Goal: Information Seeking & Learning: Learn about a topic

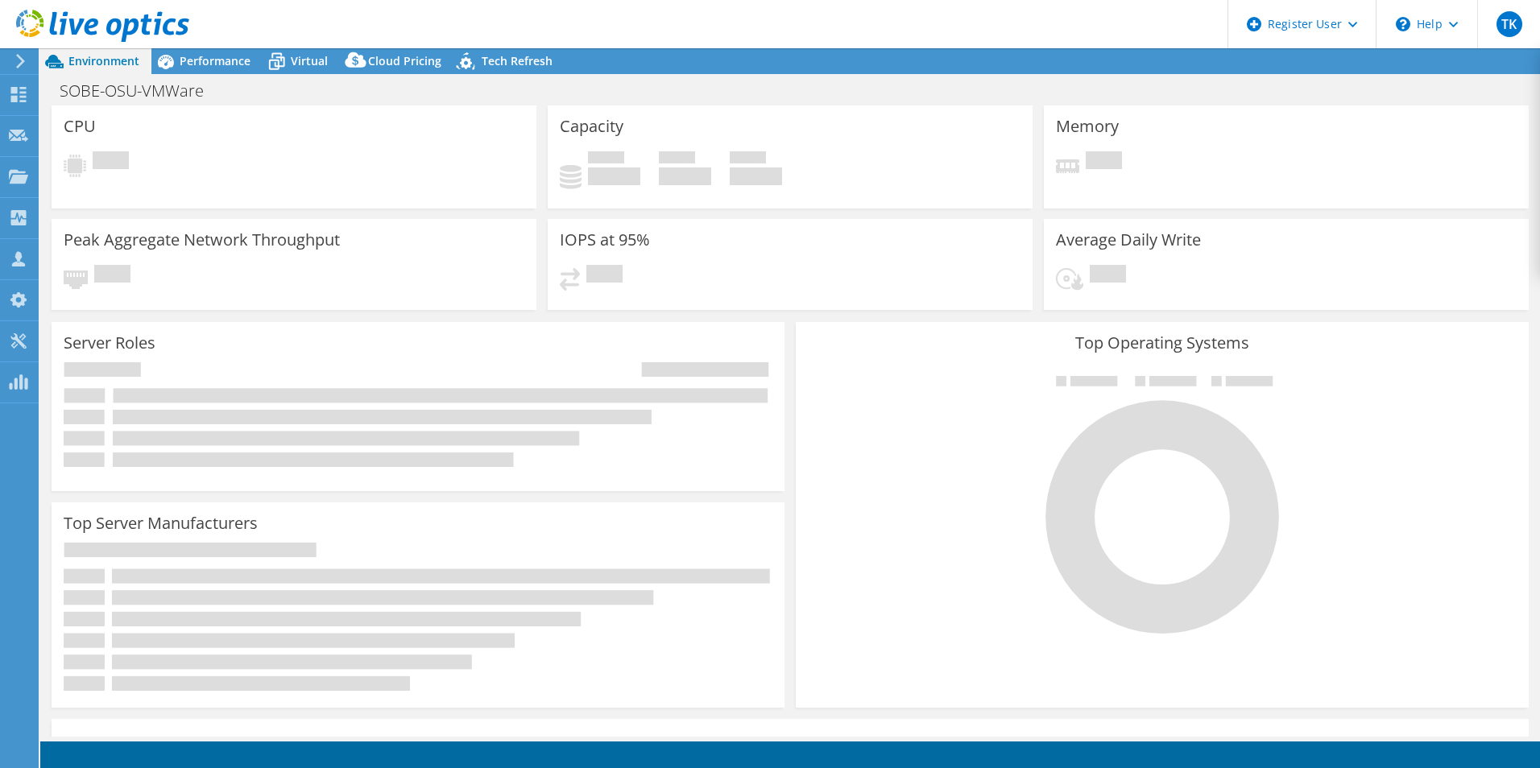
select select "USD"
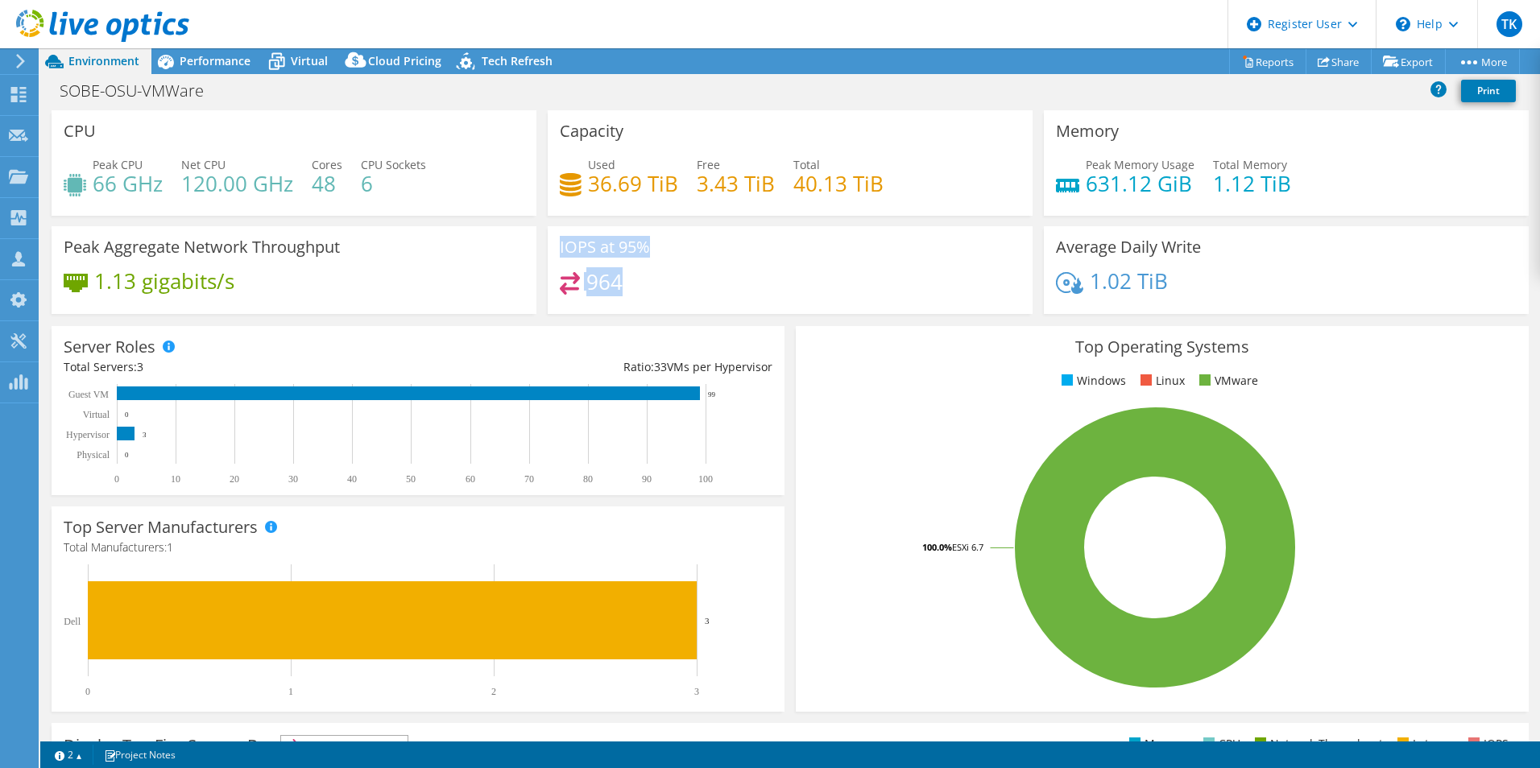
drag, startPoint x: 629, startPoint y: 283, endPoint x: 476, endPoint y: 287, distance: 153.0
click at [476, 287] on div "CPU Peak CPU 66 GHz Net CPU 120.00 GHz Cores 48 CPU Sockets 6 Capacity Used 36.…" at bounding box center [790, 217] width 1488 height 214
drag, startPoint x: 476, startPoint y: 287, endPoint x: 420, endPoint y: 275, distance: 56.9
click at [420, 275] on div "1.13 gigabits/s" at bounding box center [294, 289] width 461 height 34
click at [317, 59] on span "Virtual" at bounding box center [309, 60] width 37 height 15
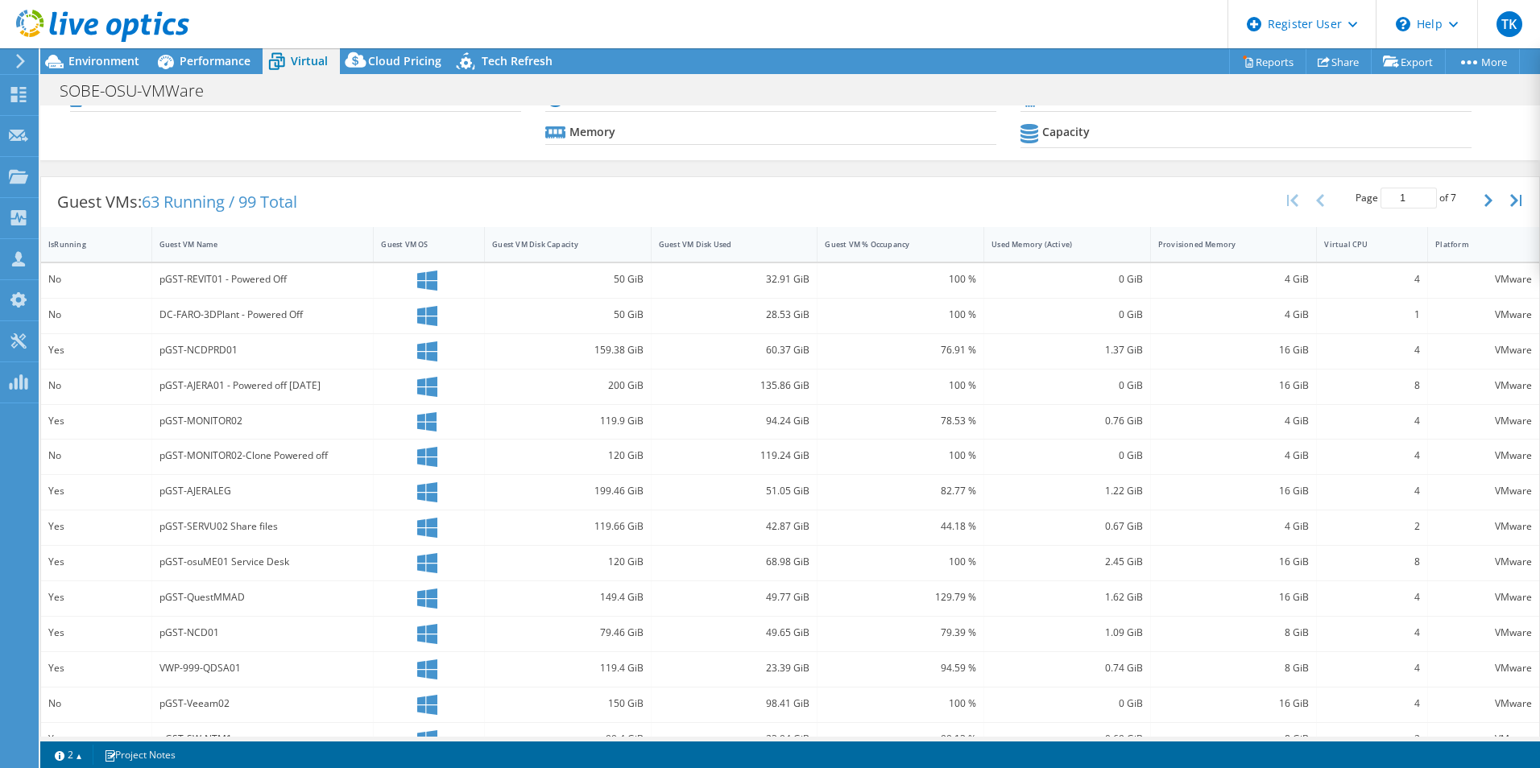
scroll to position [139, 0]
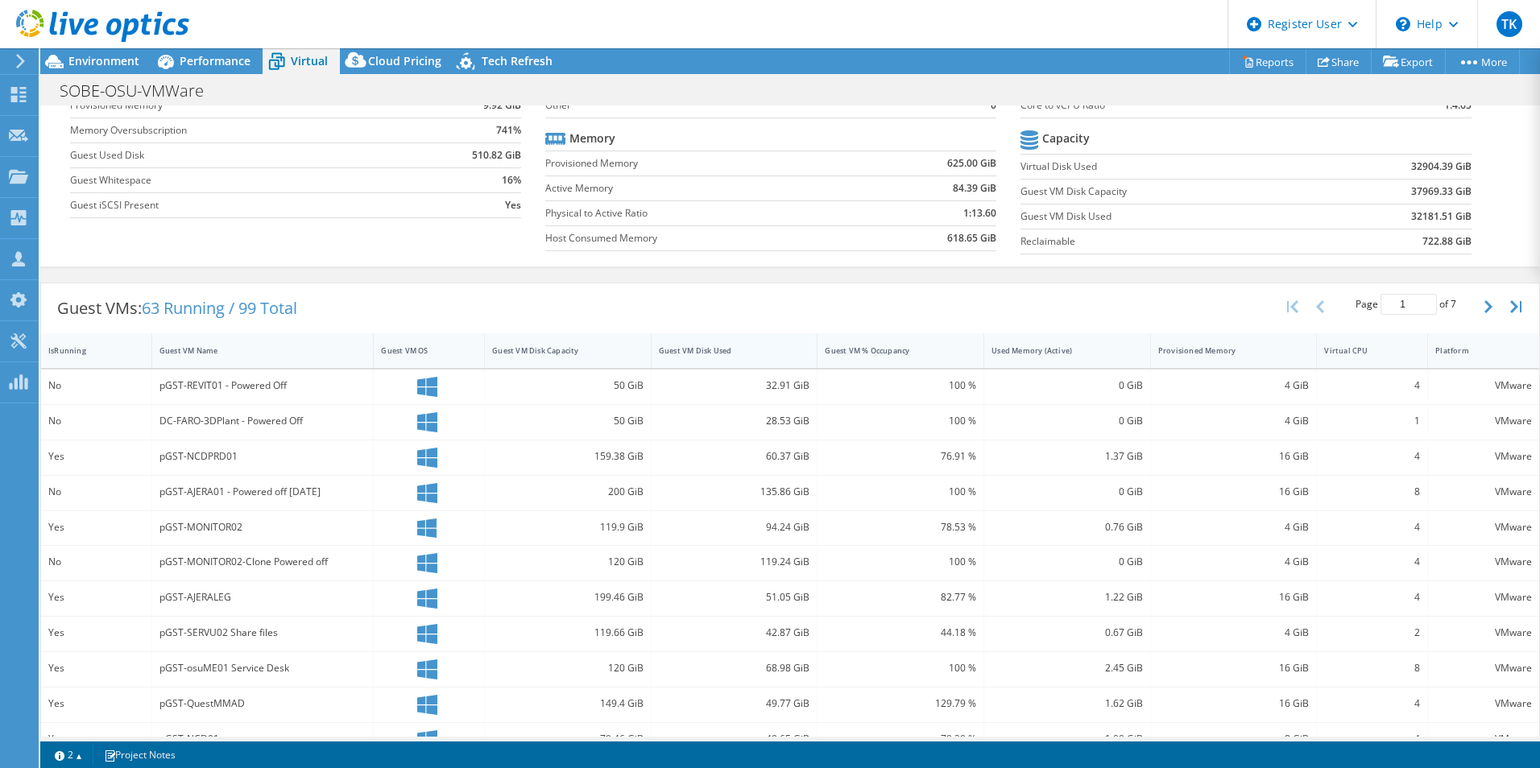
click at [722, 343] on div "Guest VM Disk Used" at bounding box center [724, 350] width 147 height 25
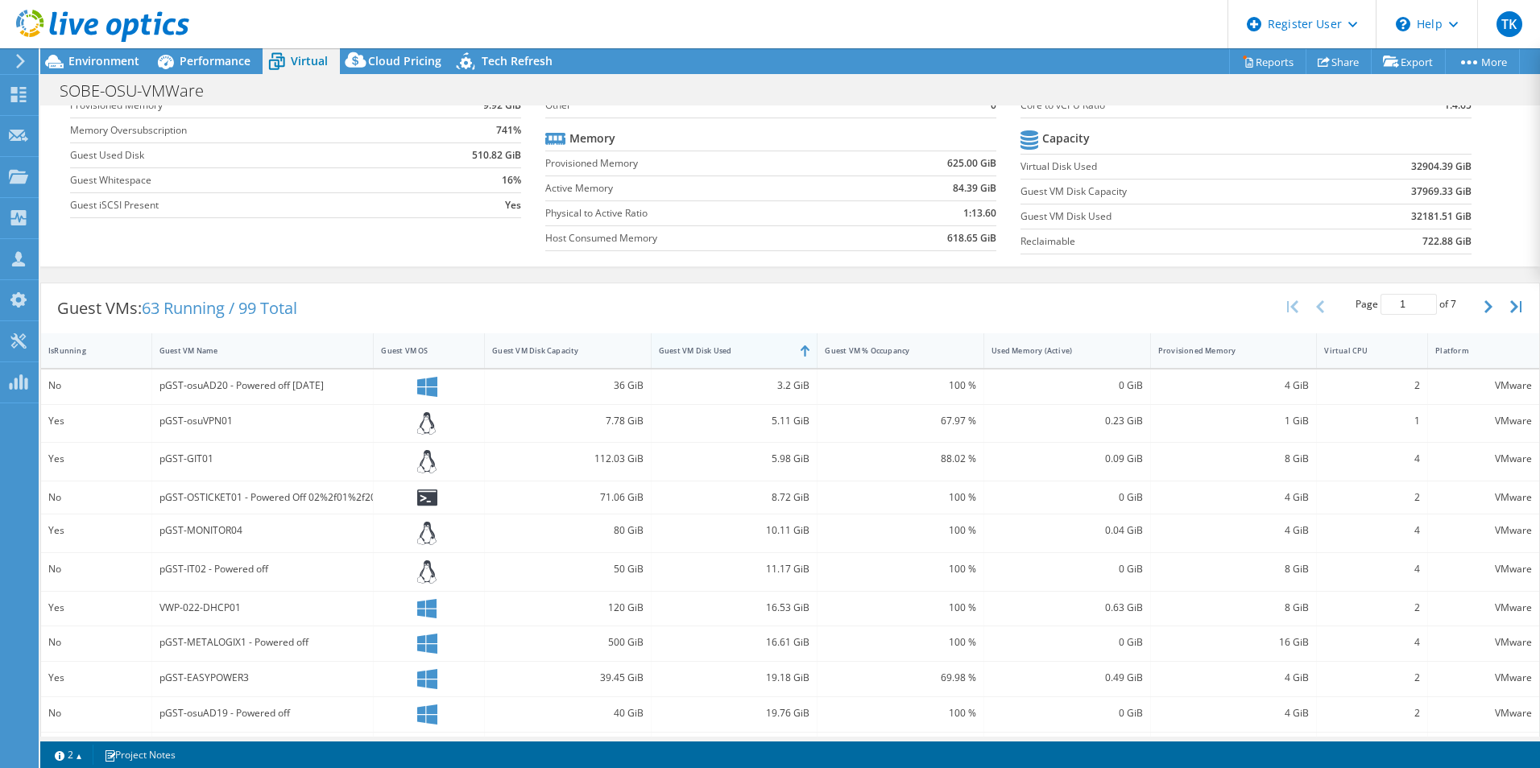
click at [722, 343] on div "Guest VM Disk Used" at bounding box center [724, 350] width 147 height 25
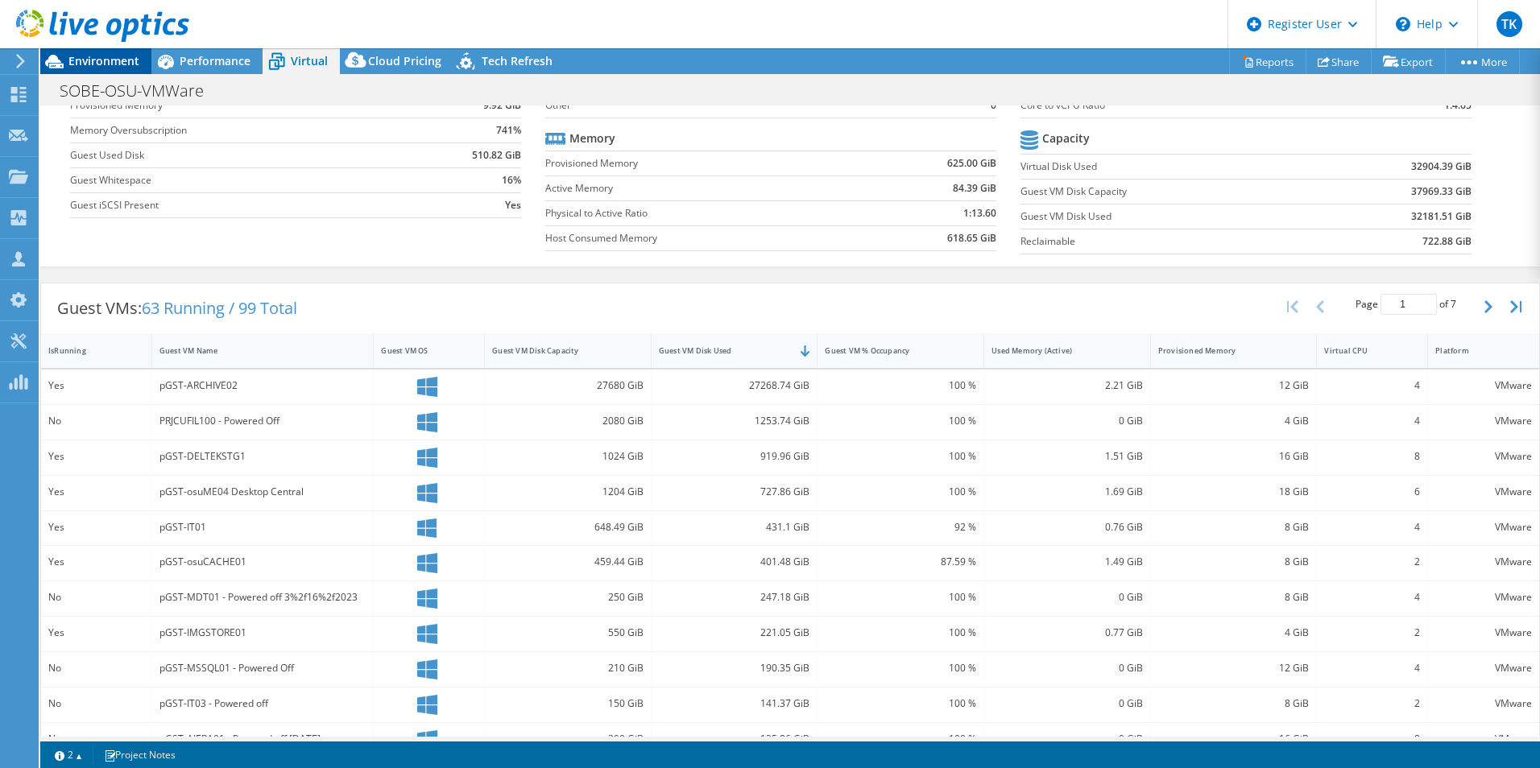
click at [120, 58] on span "Environment" at bounding box center [103, 60] width 71 height 15
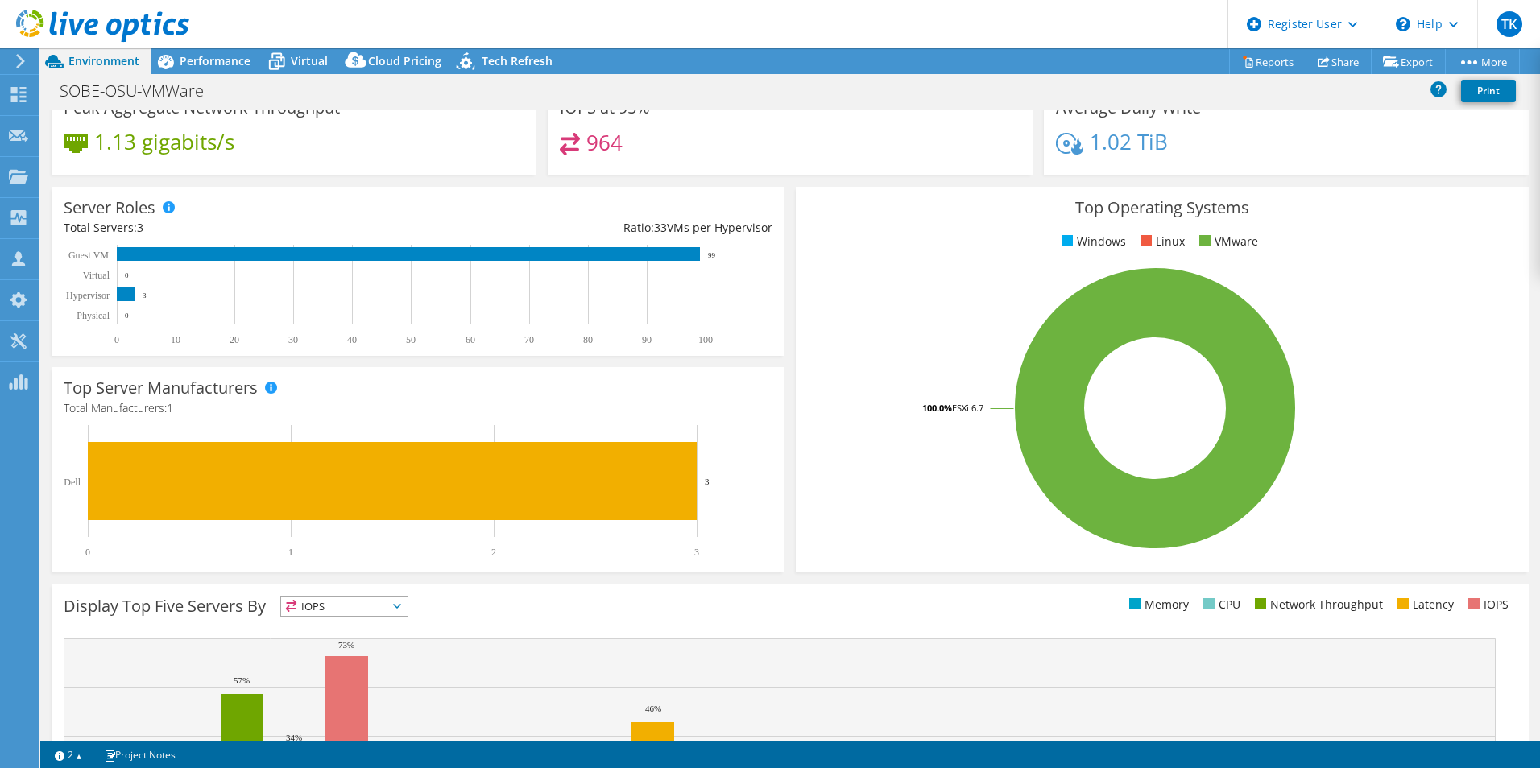
scroll to position [0, 0]
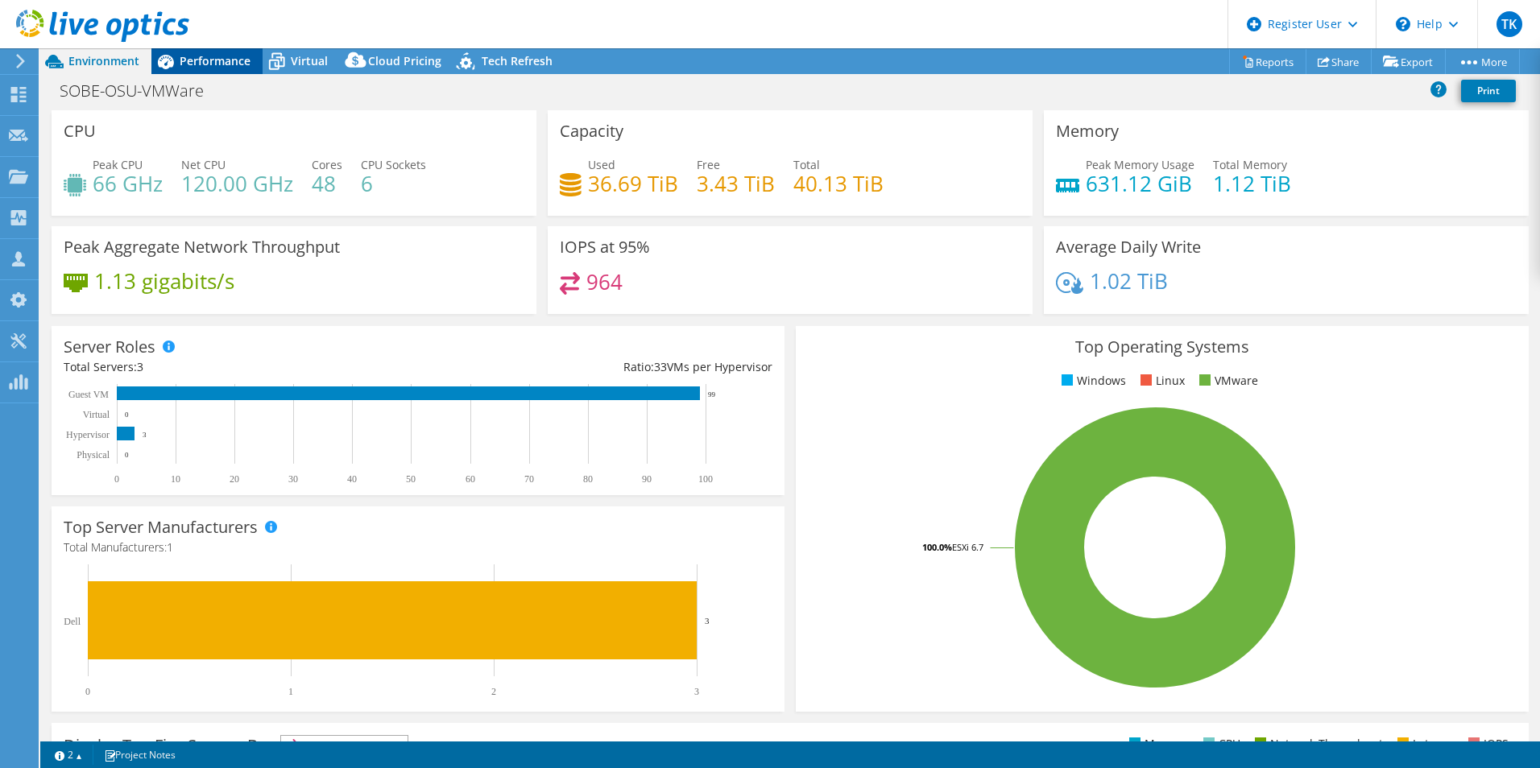
click at [202, 55] on span "Performance" at bounding box center [215, 60] width 71 height 15
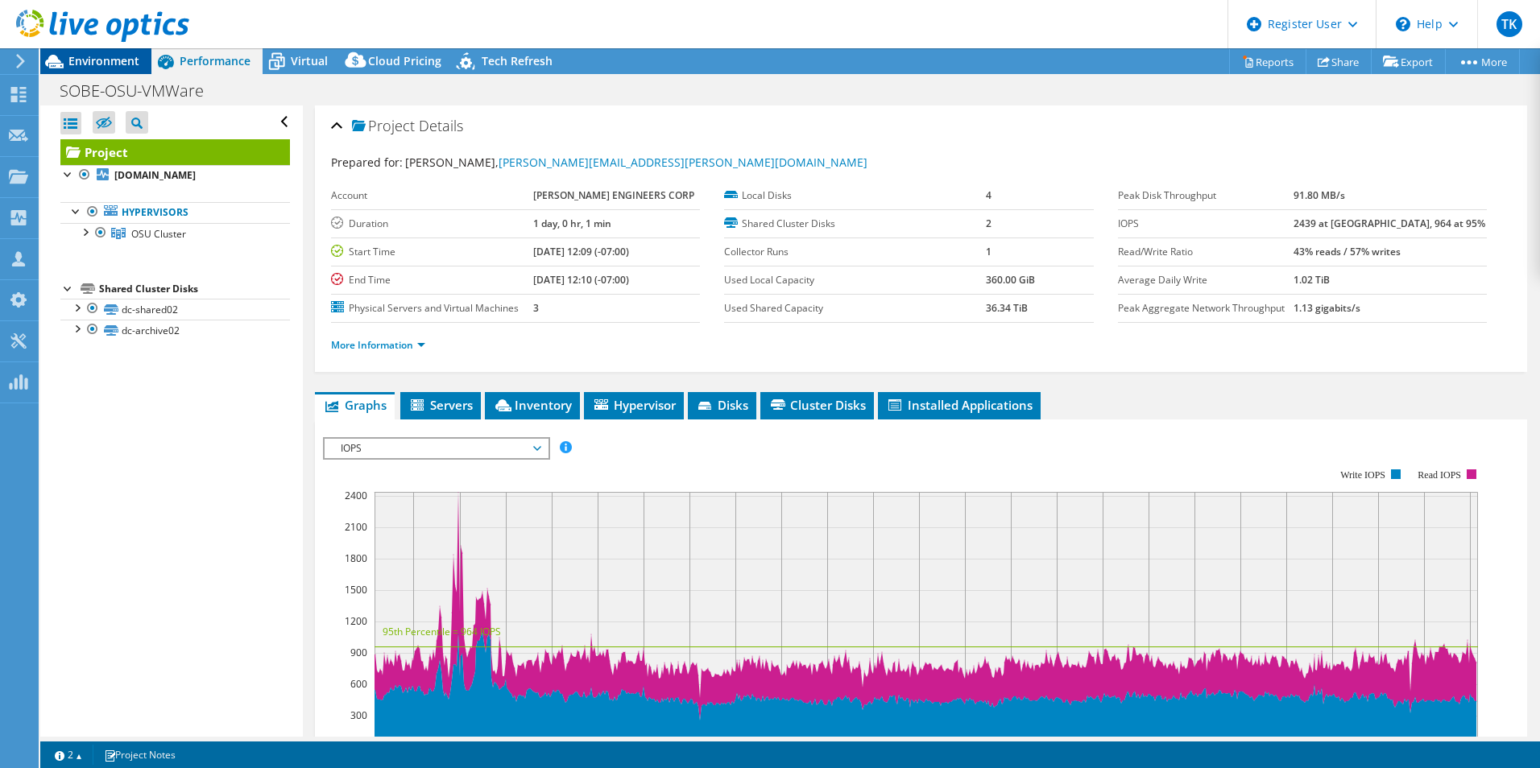
click at [125, 60] on span "Environment" at bounding box center [103, 60] width 71 height 15
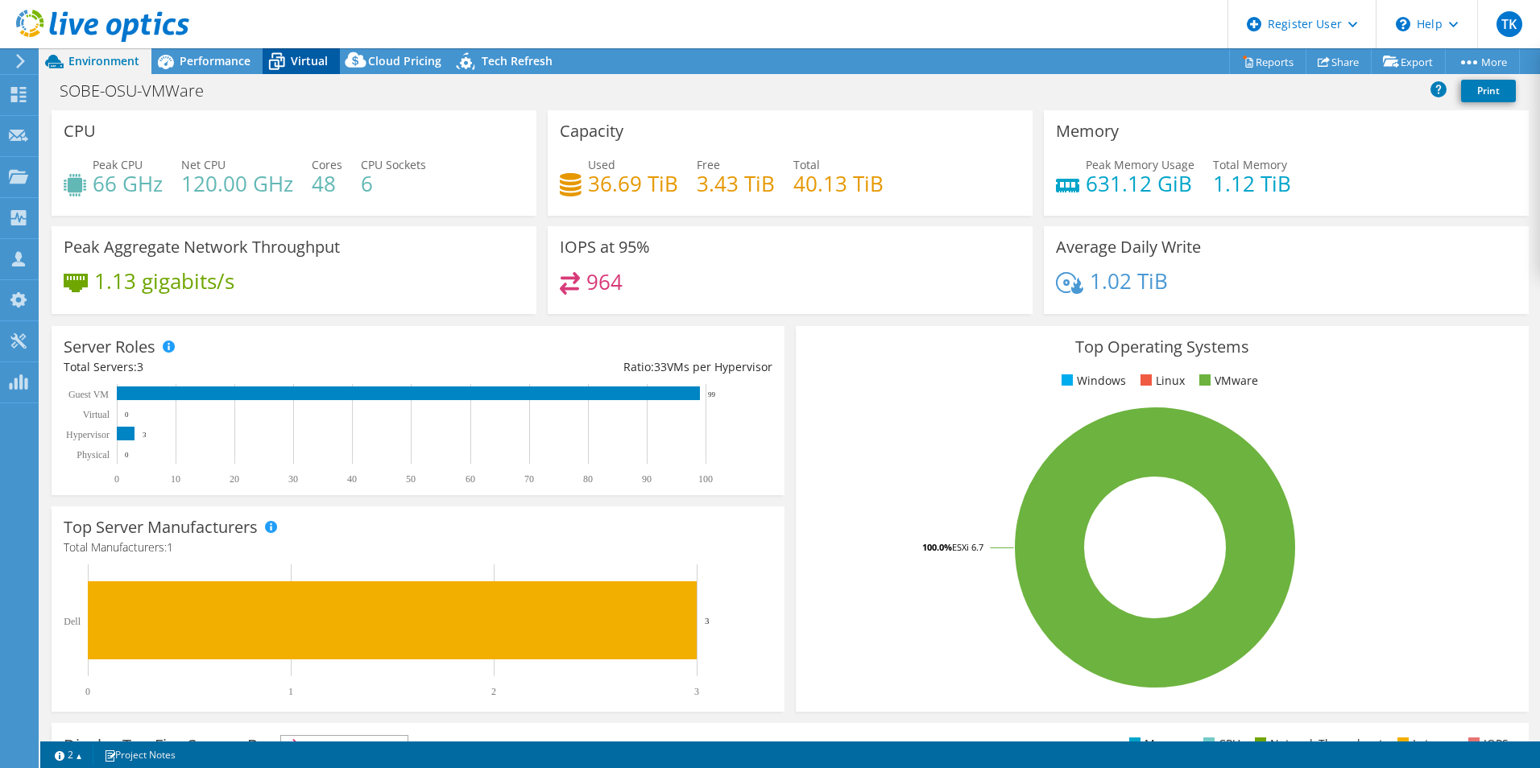
click at [308, 58] on span "Virtual" at bounding box center [309, 60] width 37 height 15
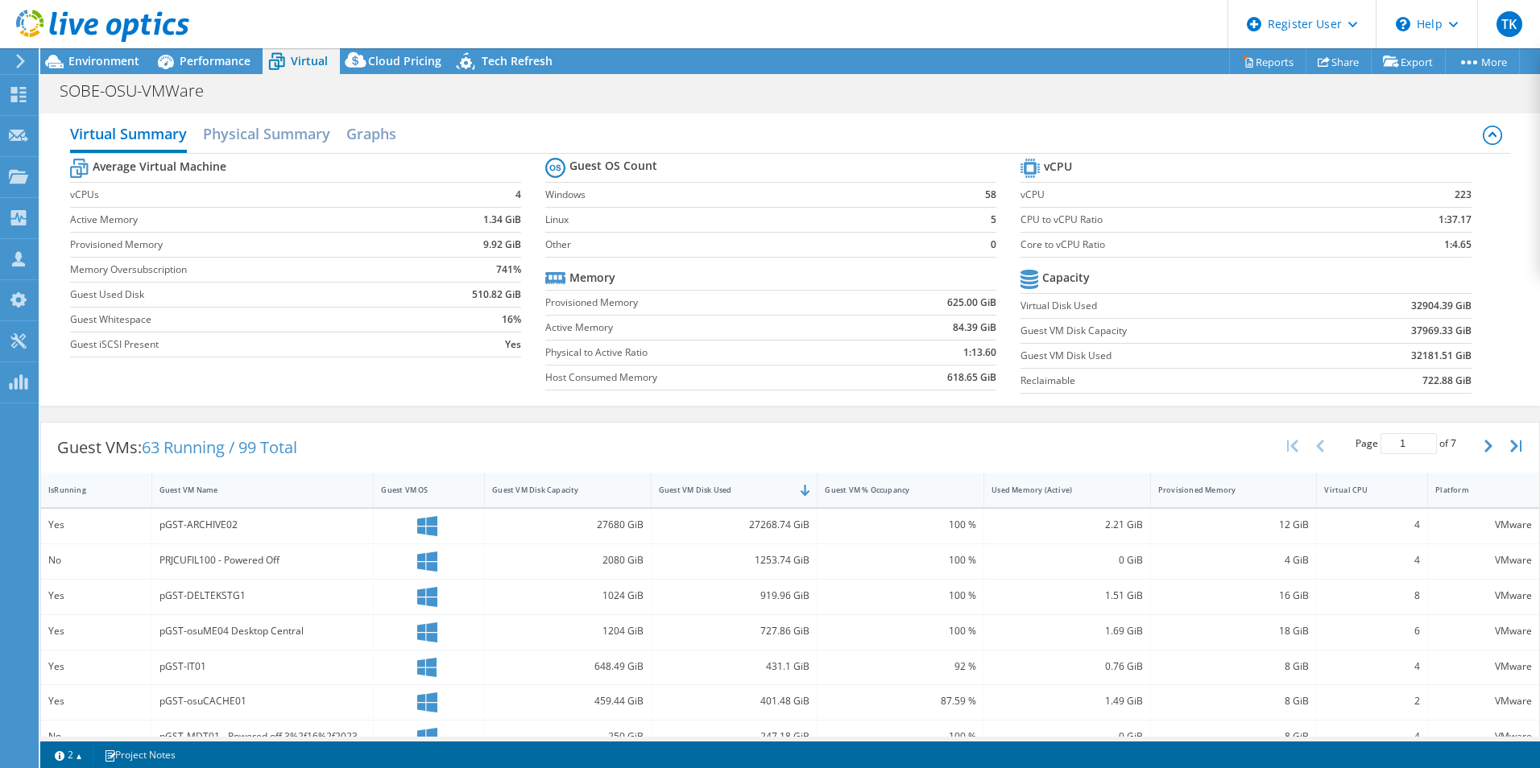
click at [217, 48] on header "TK Dell User Tom Kuriakose Tom.Kuriakose@dell.com Dell My Profile Log Out \n He…" at bounding box center [770, 24] width 1540 height 48
click at [214, 54] on span "Performance" at bounding box center [215, 60] width 71 height 15
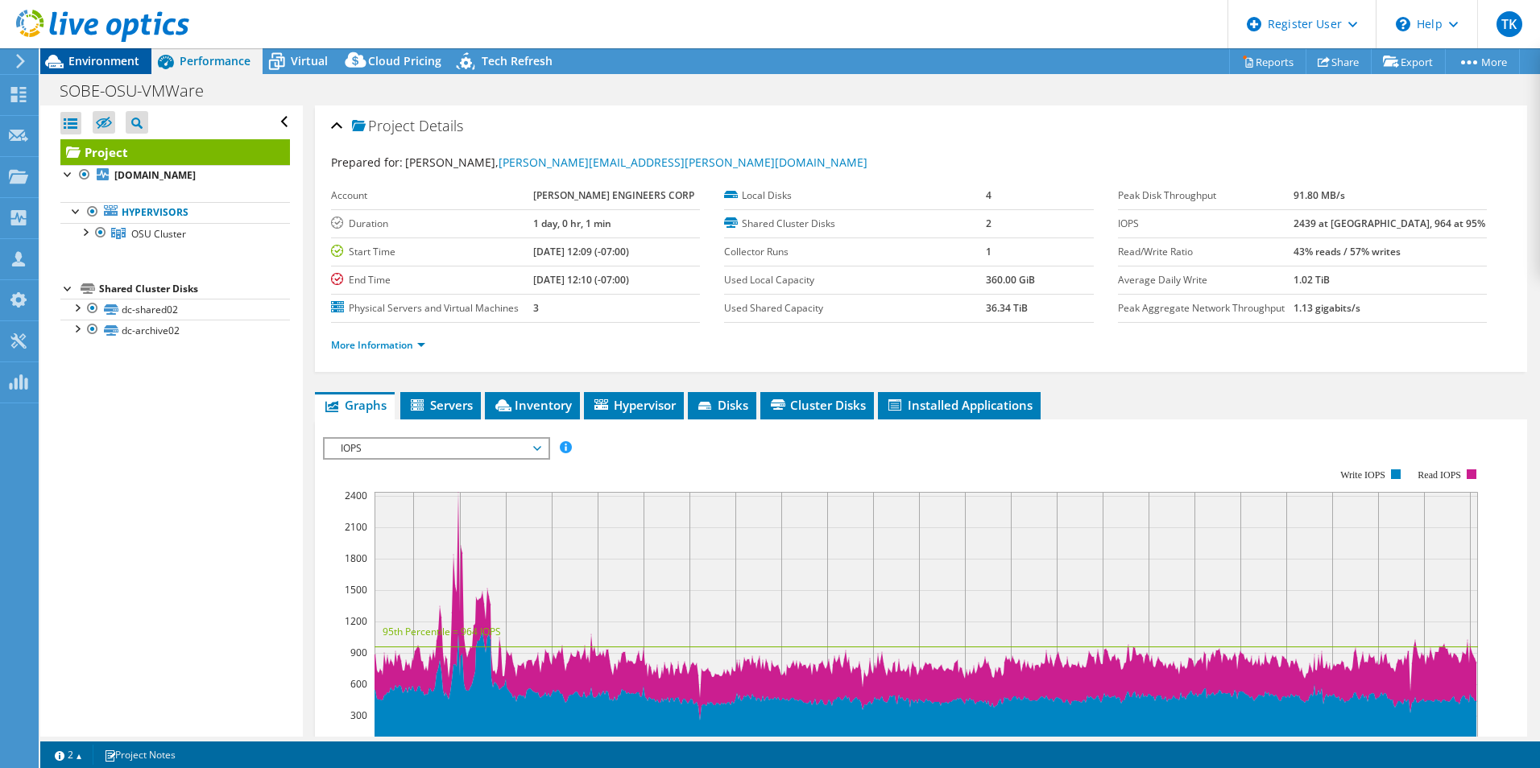
click at [105, 64] on span "Environment" at bounding box center [103, 60] width 71 height 15
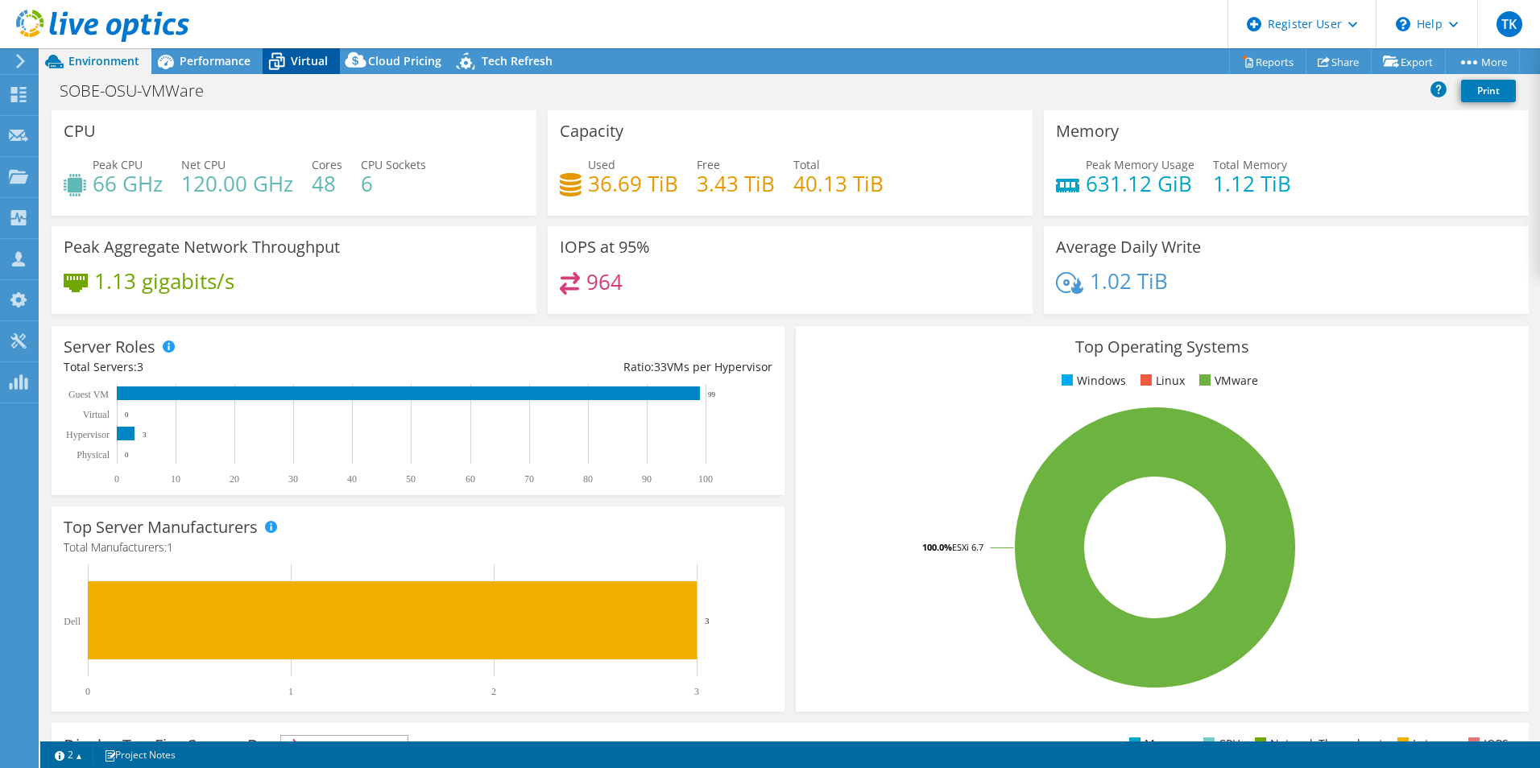
click at [323, 61] on span "Virtual" at bounding box center [309, 60] width 37 height 15
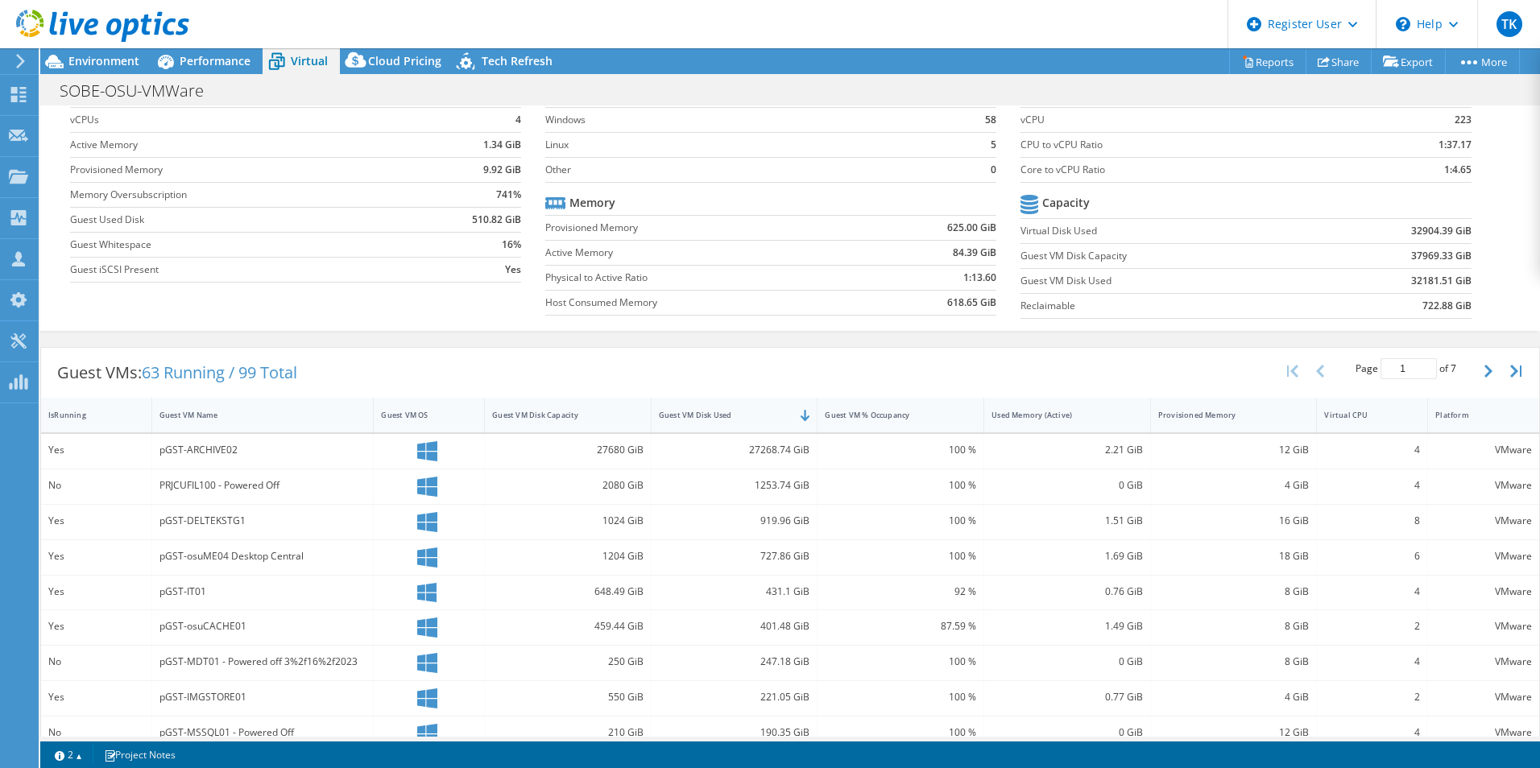
scroll to position [161, 0]
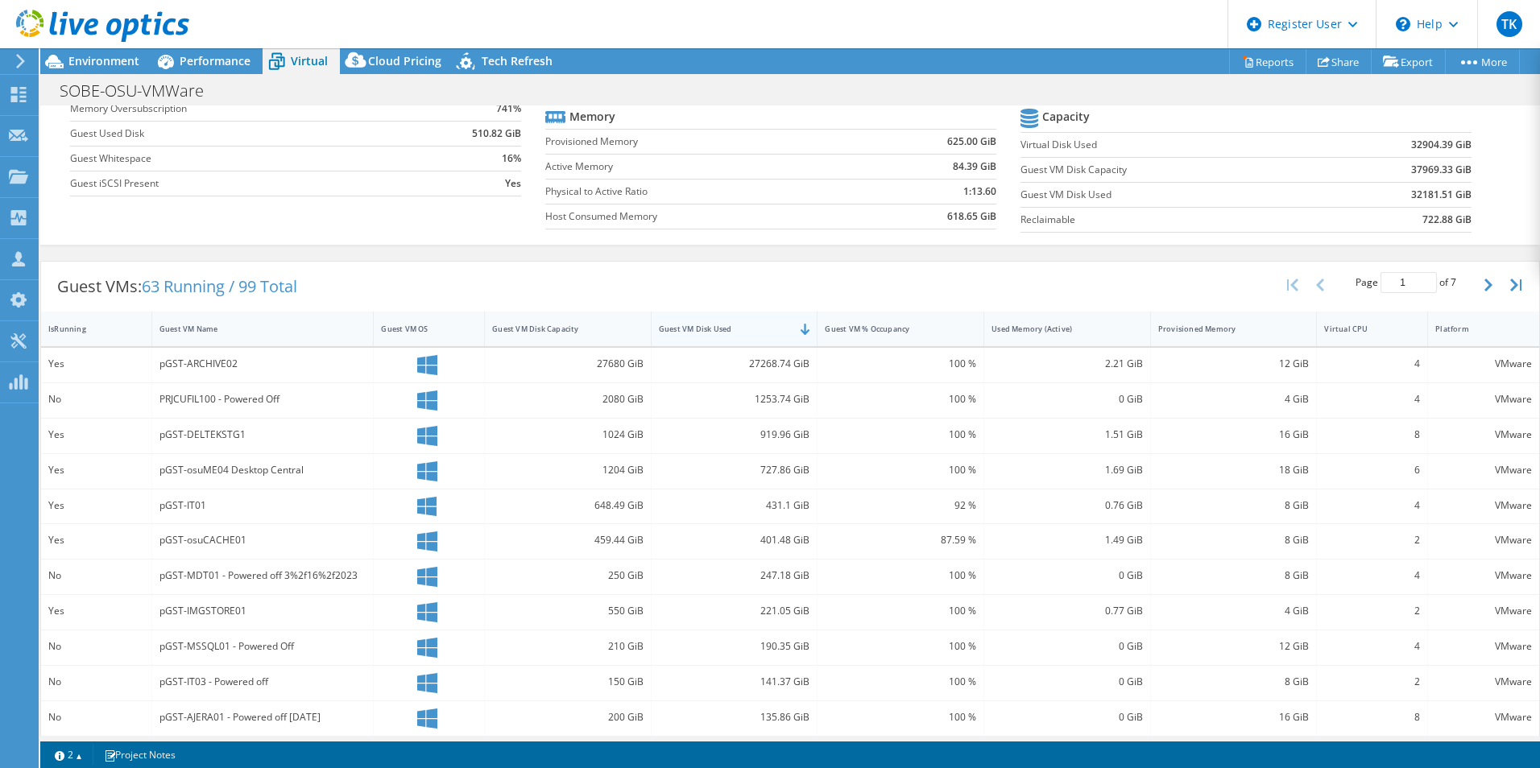
click at [680, 325] on div "Guest VM Disk Used" at bounding box center [725, 329] width 132 height 10
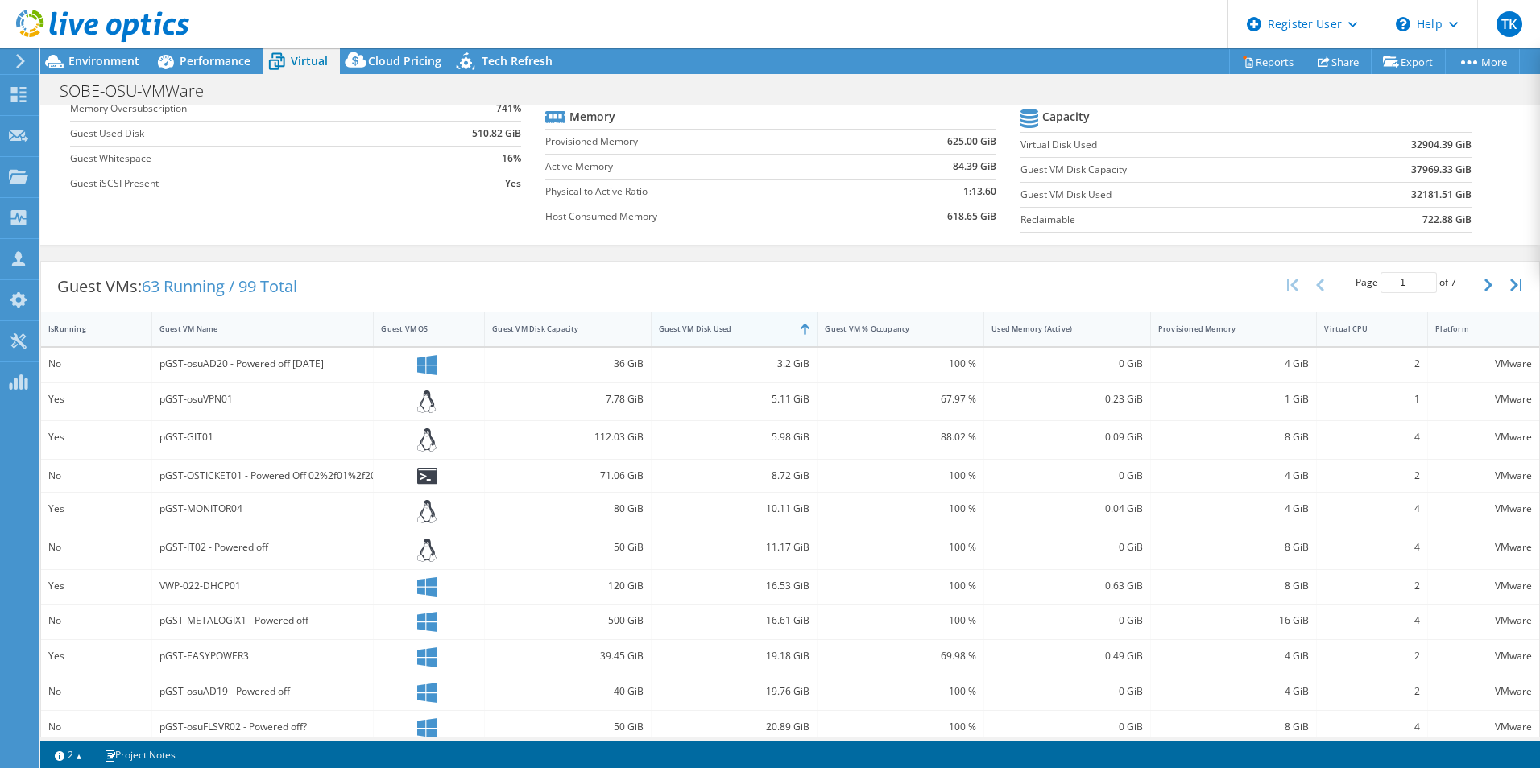
click at [680, 325] on div "Guest VM Disk Used" at bounding box center [725, 329] width 132 height 10
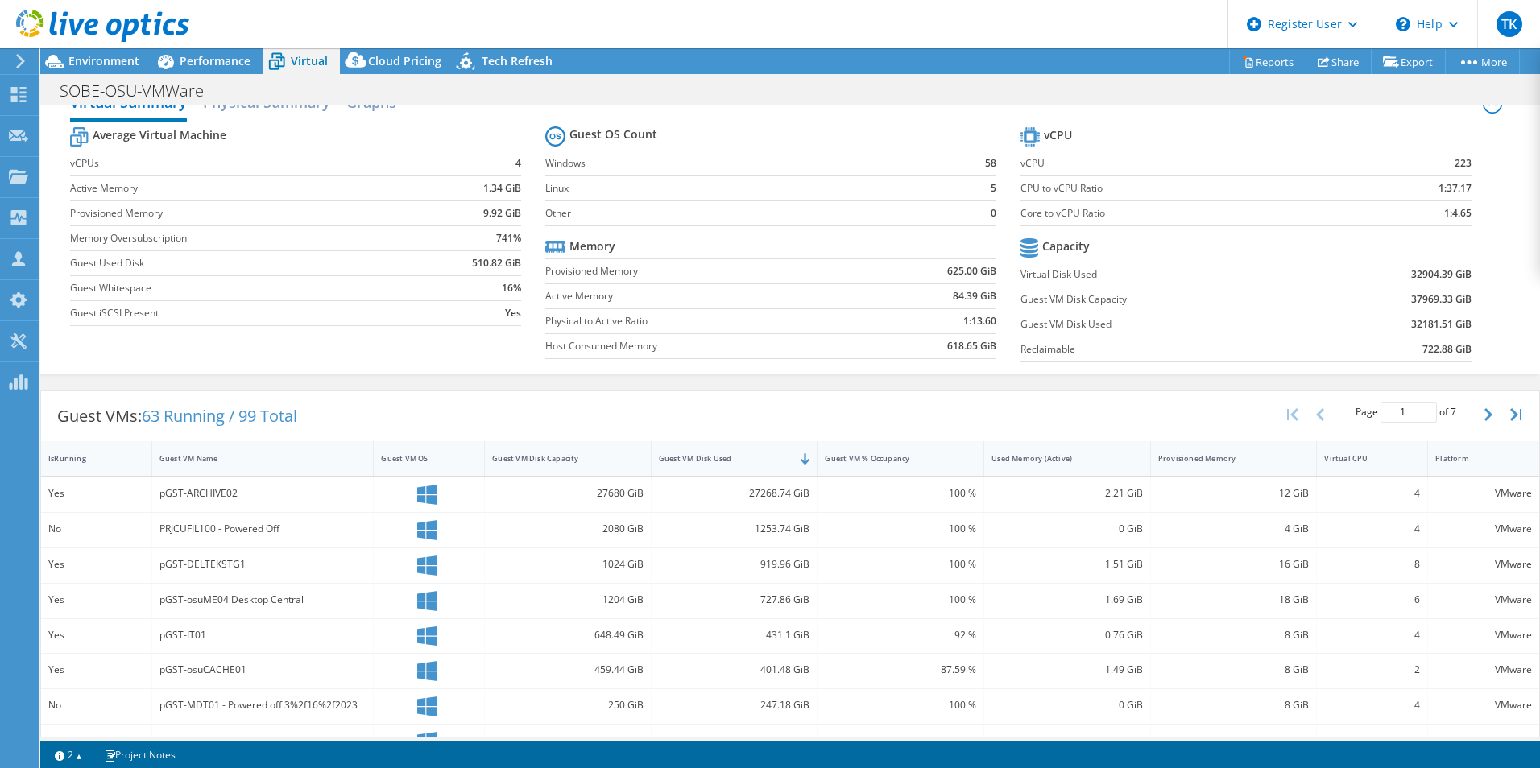
scroll to position [0, 0]
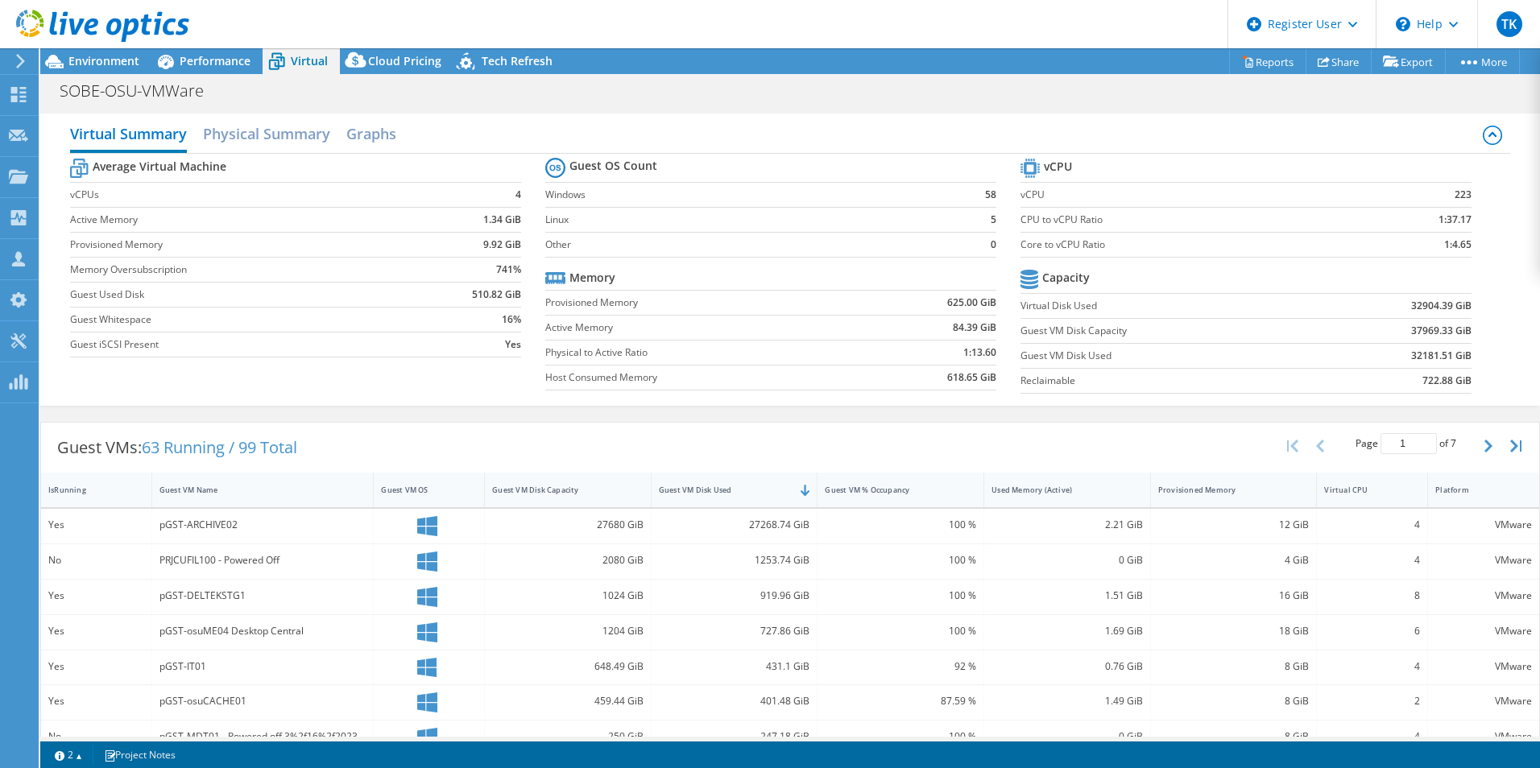
click at [131, 52] on div at bounding box center [94, 27] width 189 height 54
click at [209, 76] on div "SOBE-OSU-VMWare Print" at bounding box center [789, 91] width 1499 height 30
click at [219, 61] on span "Performance" at bounding box center [215, 60] width 71 height 15
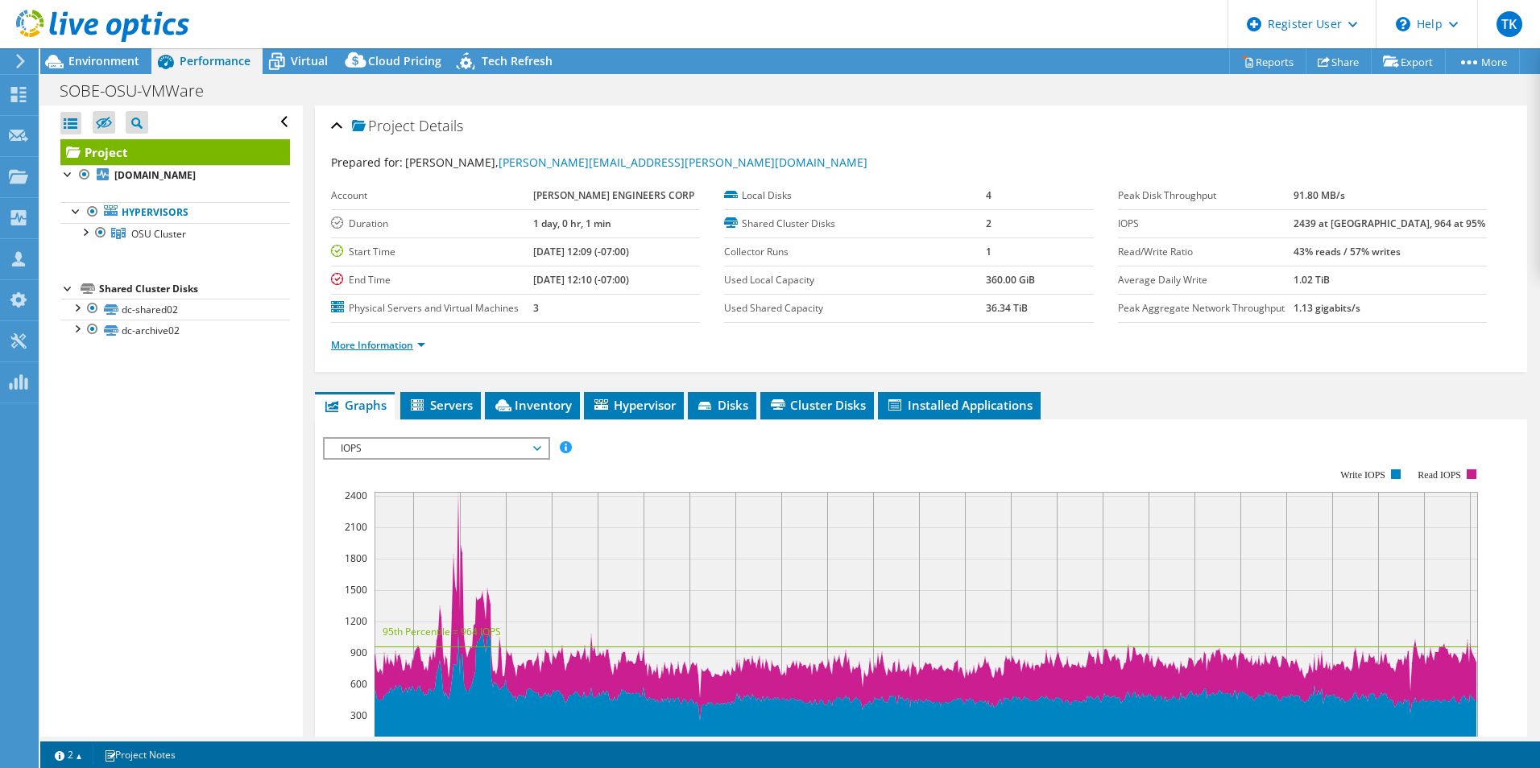
click at [380, 338] on link "More Information" at bounding box center [378, 345] width 94 height 14
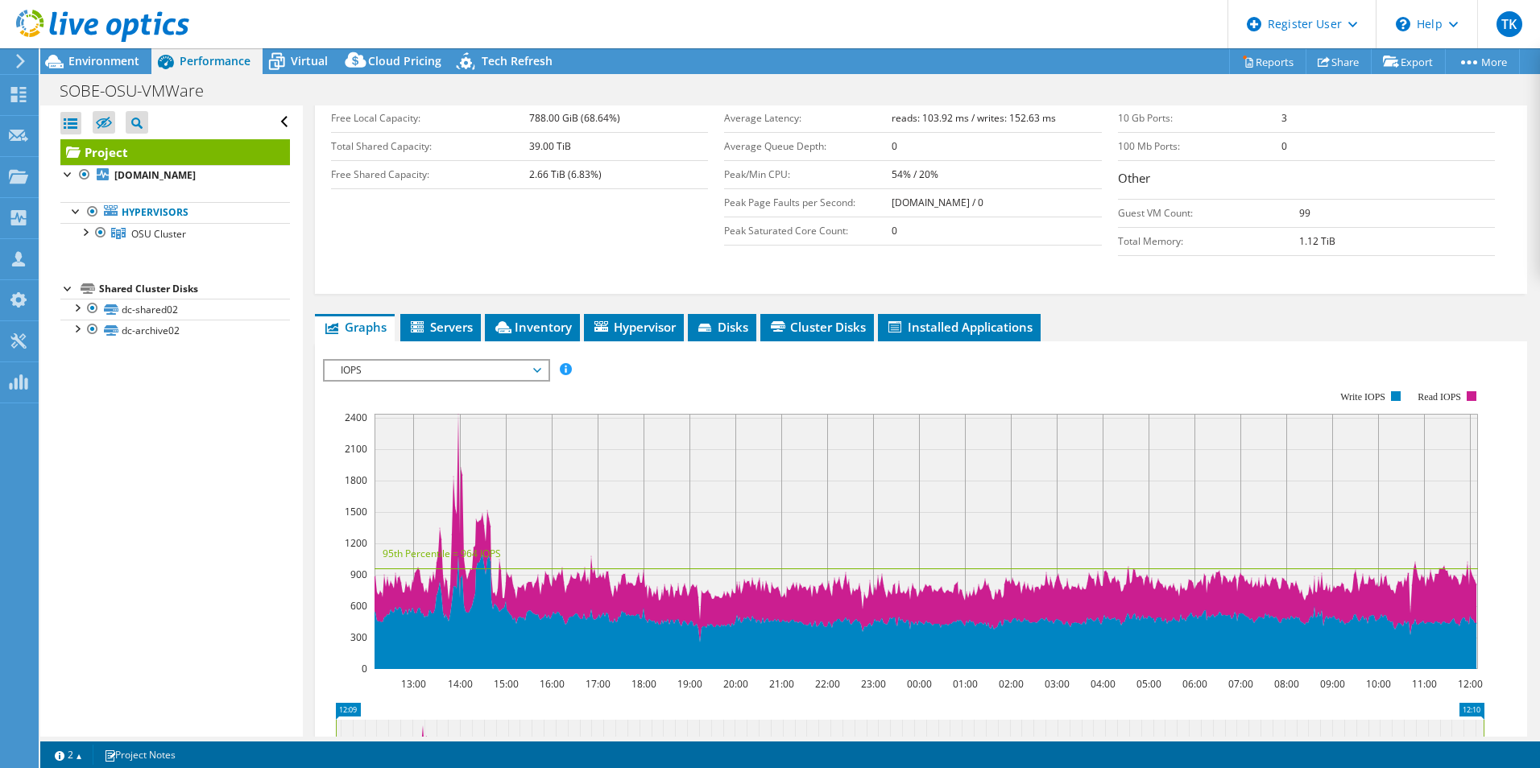
scroll to position [403, 0]
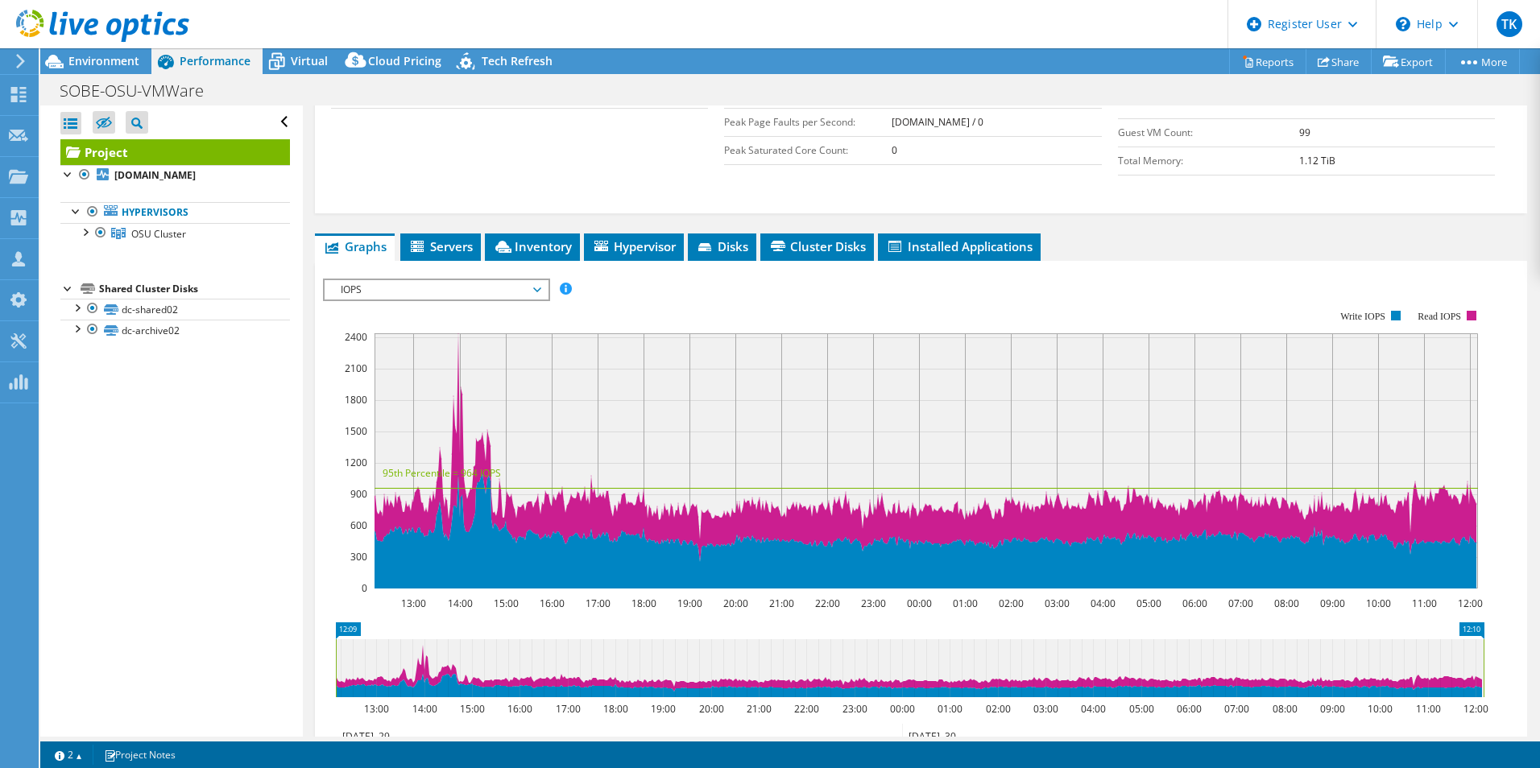
click at [527, 291] on span "IOPS" at bounding box center [436, 289] width 207 height 19
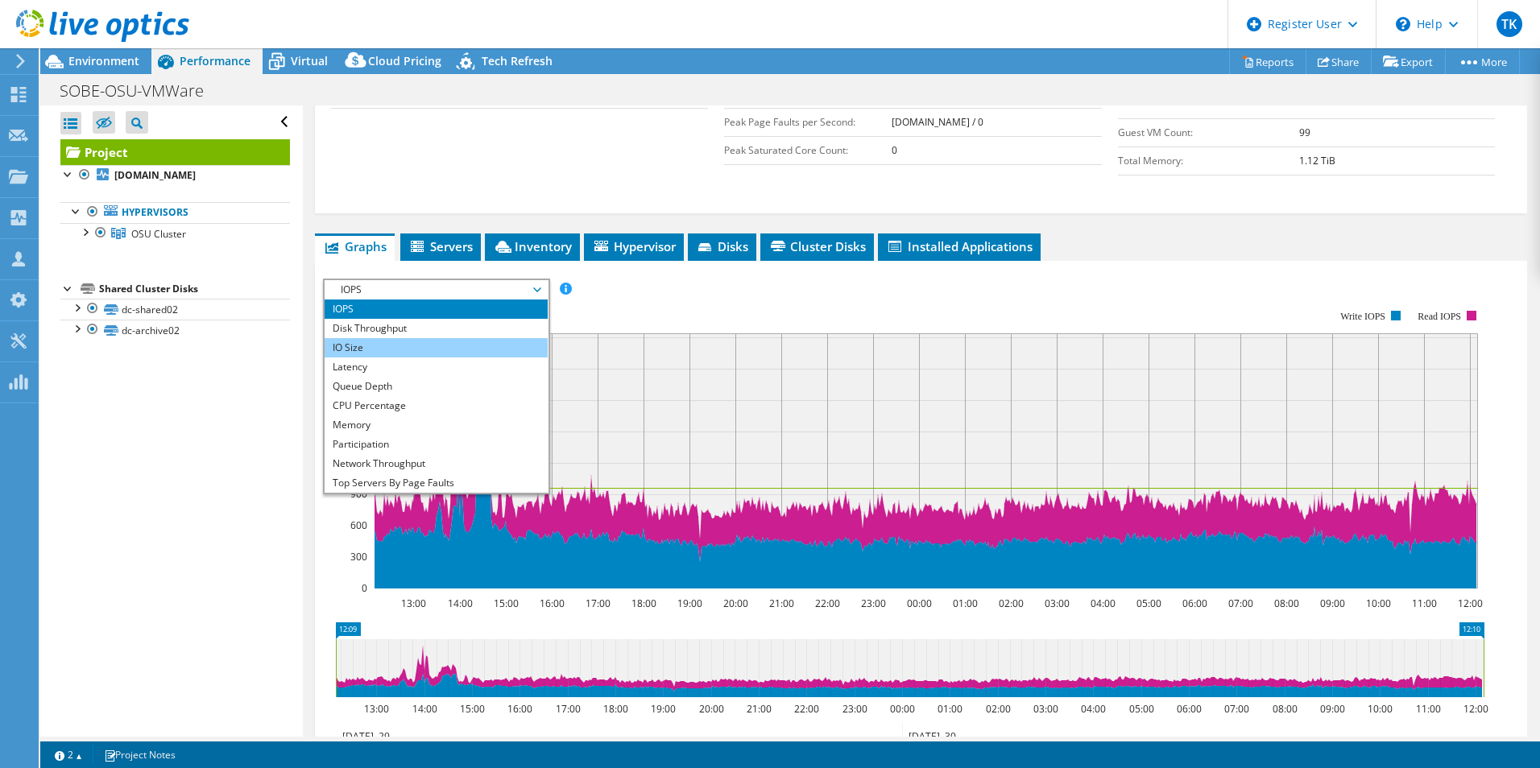
click at [474, 356] on li "IO Size" at bounding box center [435, 347] width 223 height 19
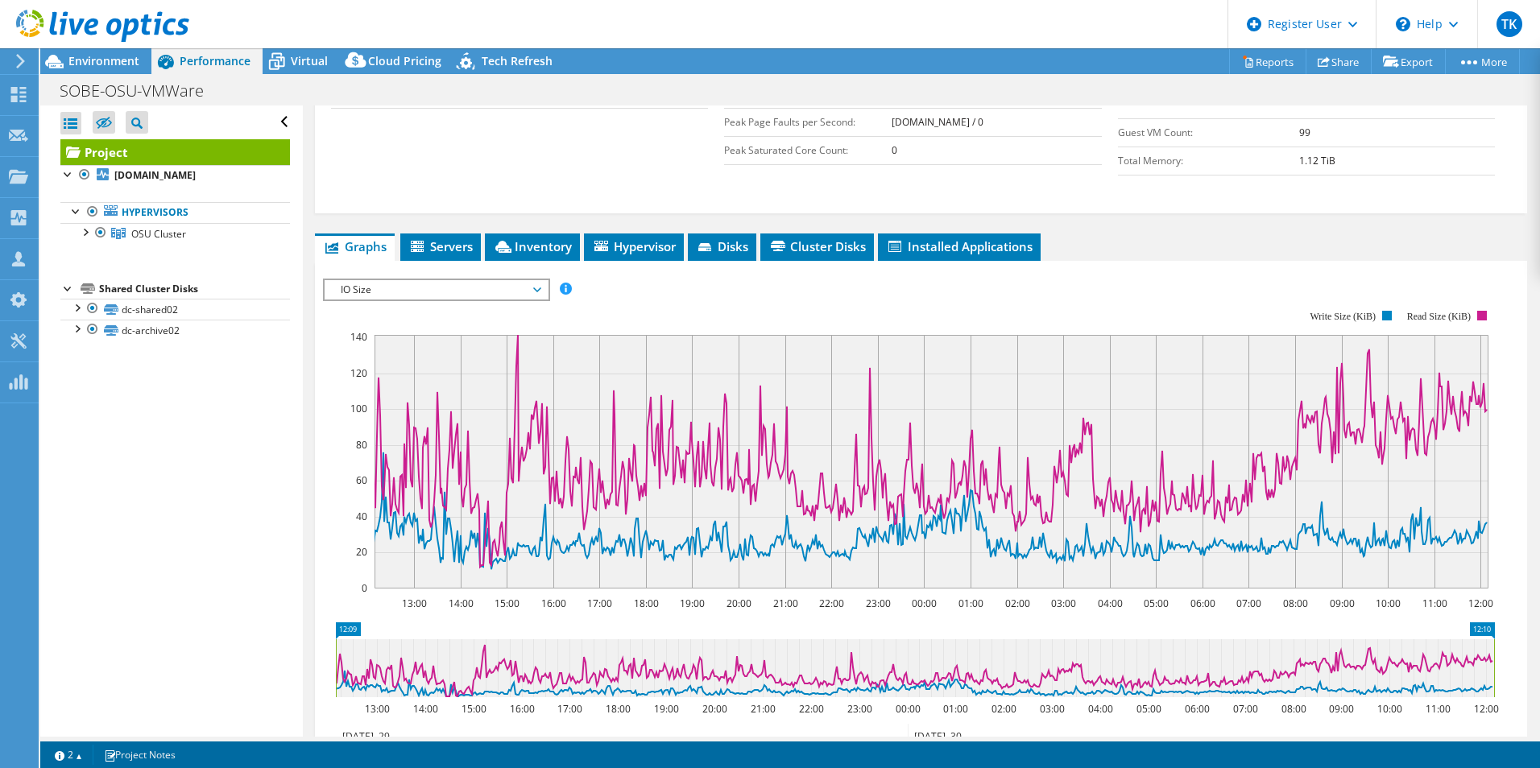
click at [473, 299] on span "IO Size" at bounding box center [436, 289] width 207 height 19
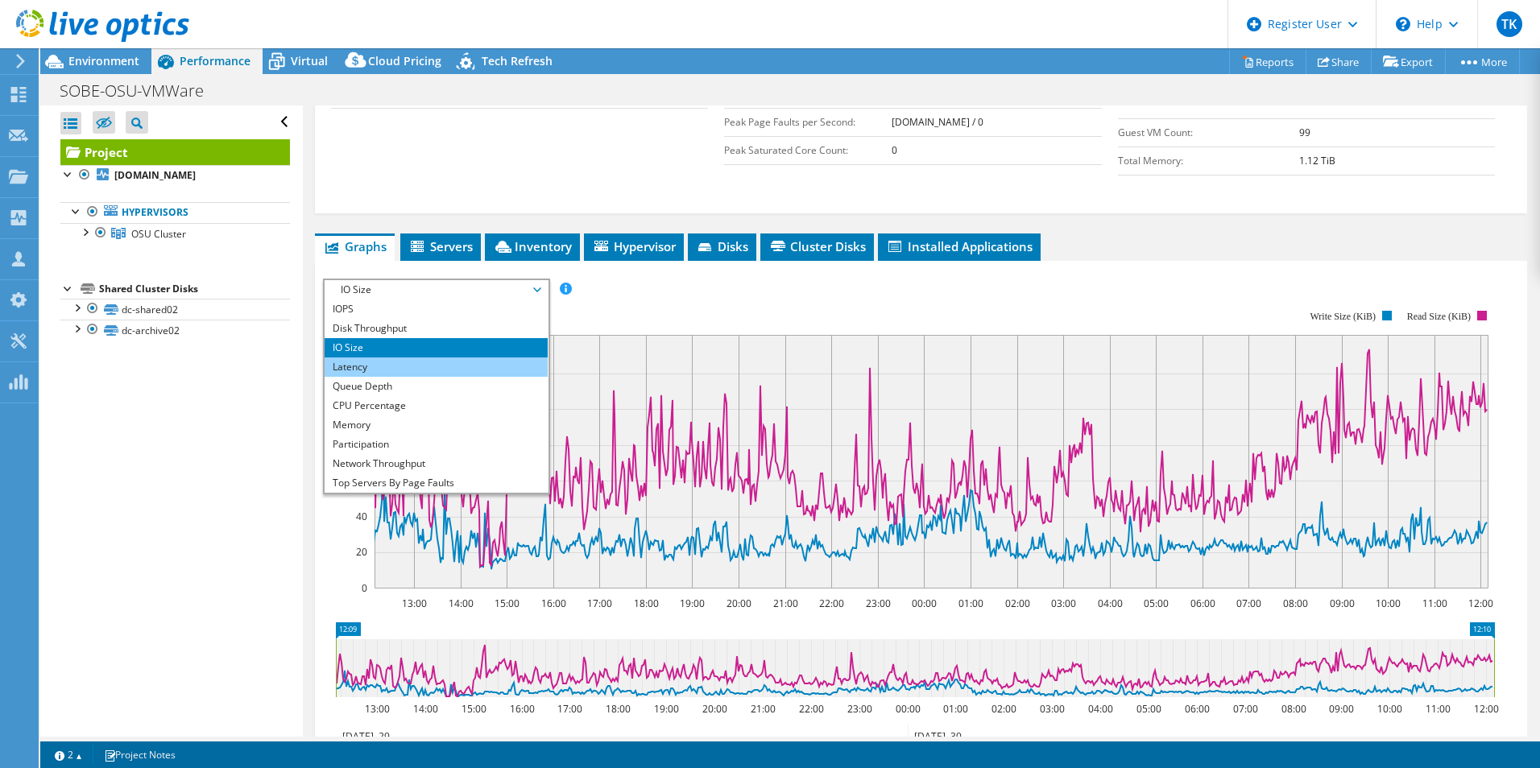
click at [444, 362] on li "Latency" at bounding box center [435, 367] width 223 height 19
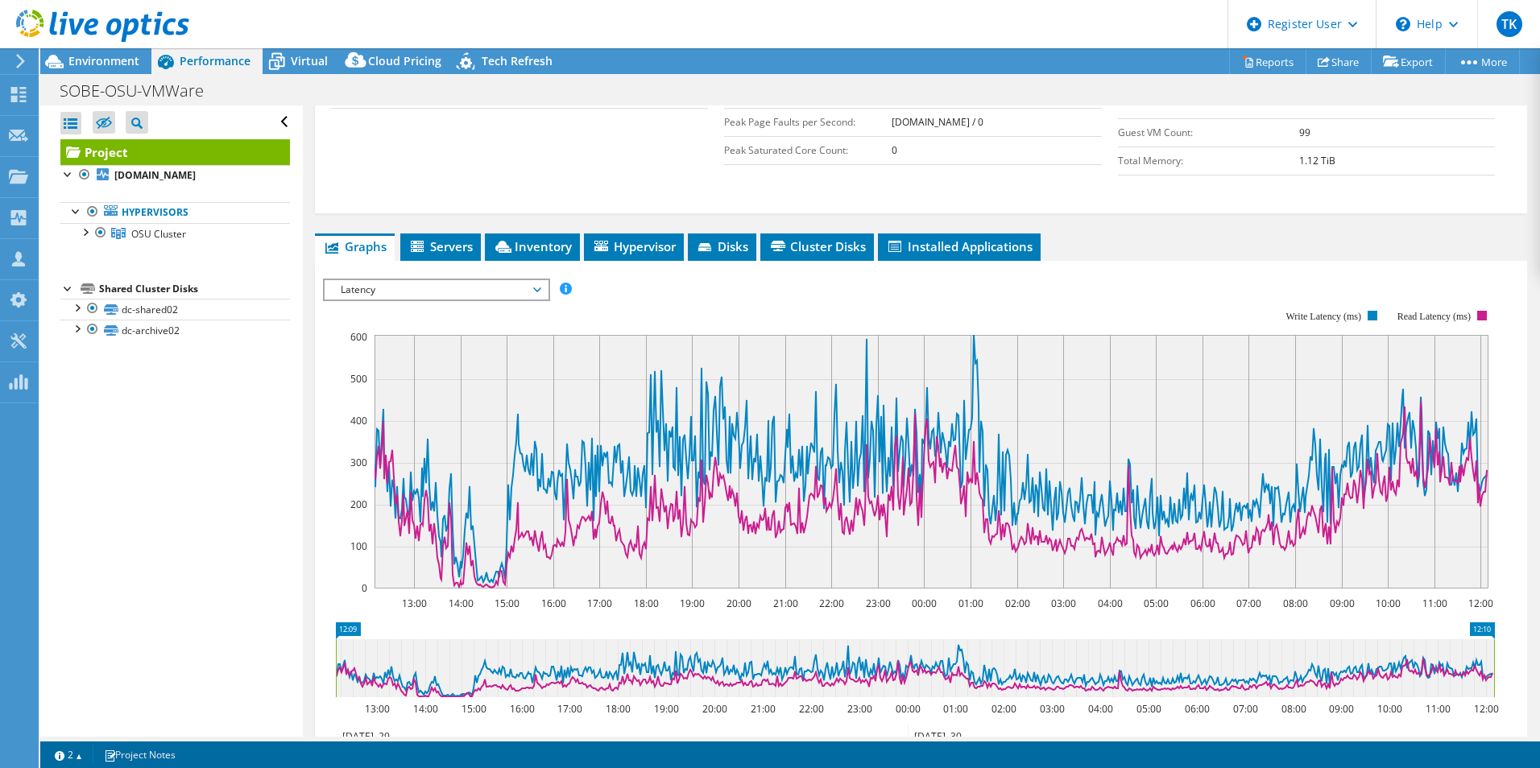
click at [523, 283] on span "Latency" at bounding box center [436, 289] width 207 height 19
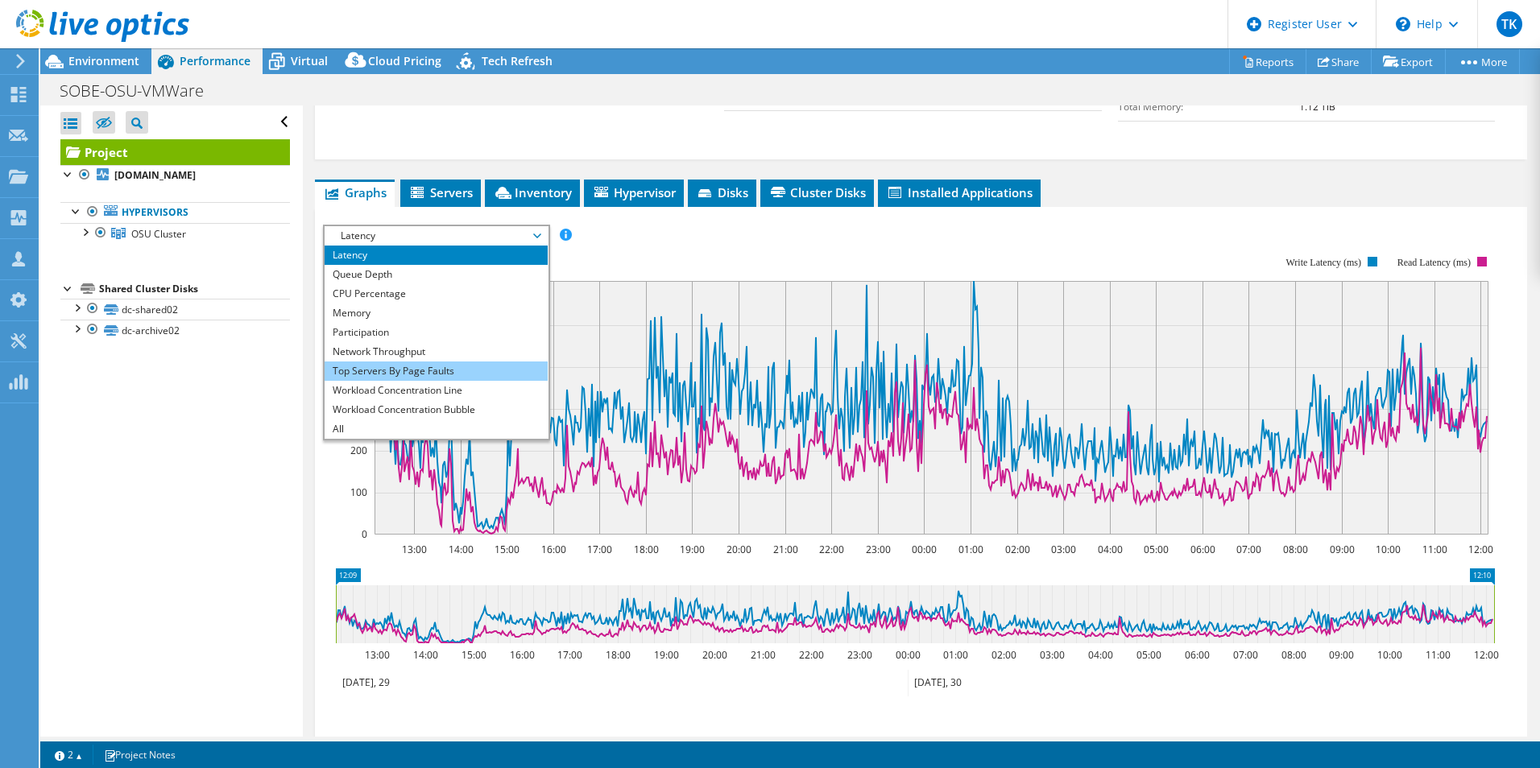
scroll to position [483, 0]
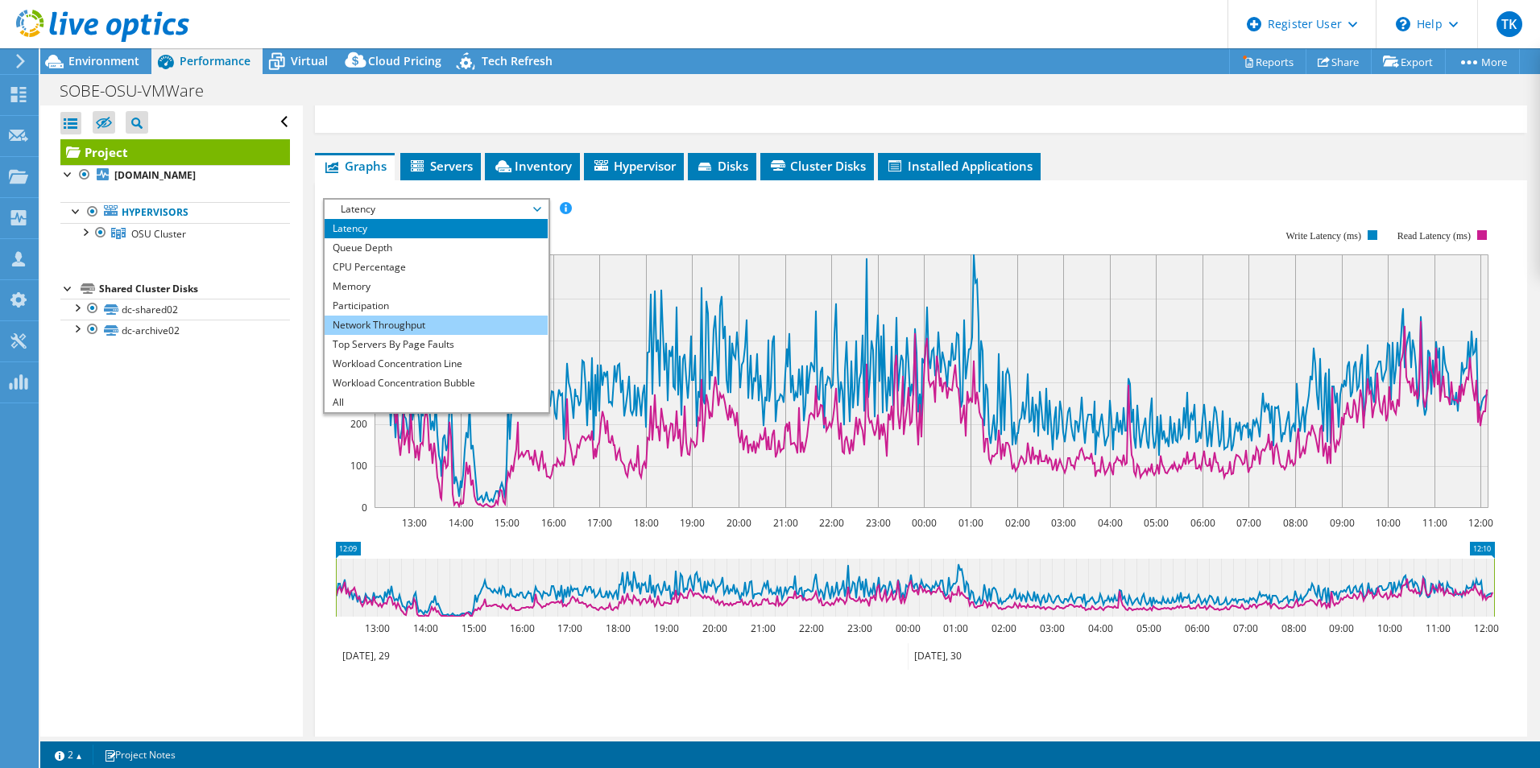
click at [485, 324] on li "Network Throughput" at bounding box center [435, 325] width 223 height 19
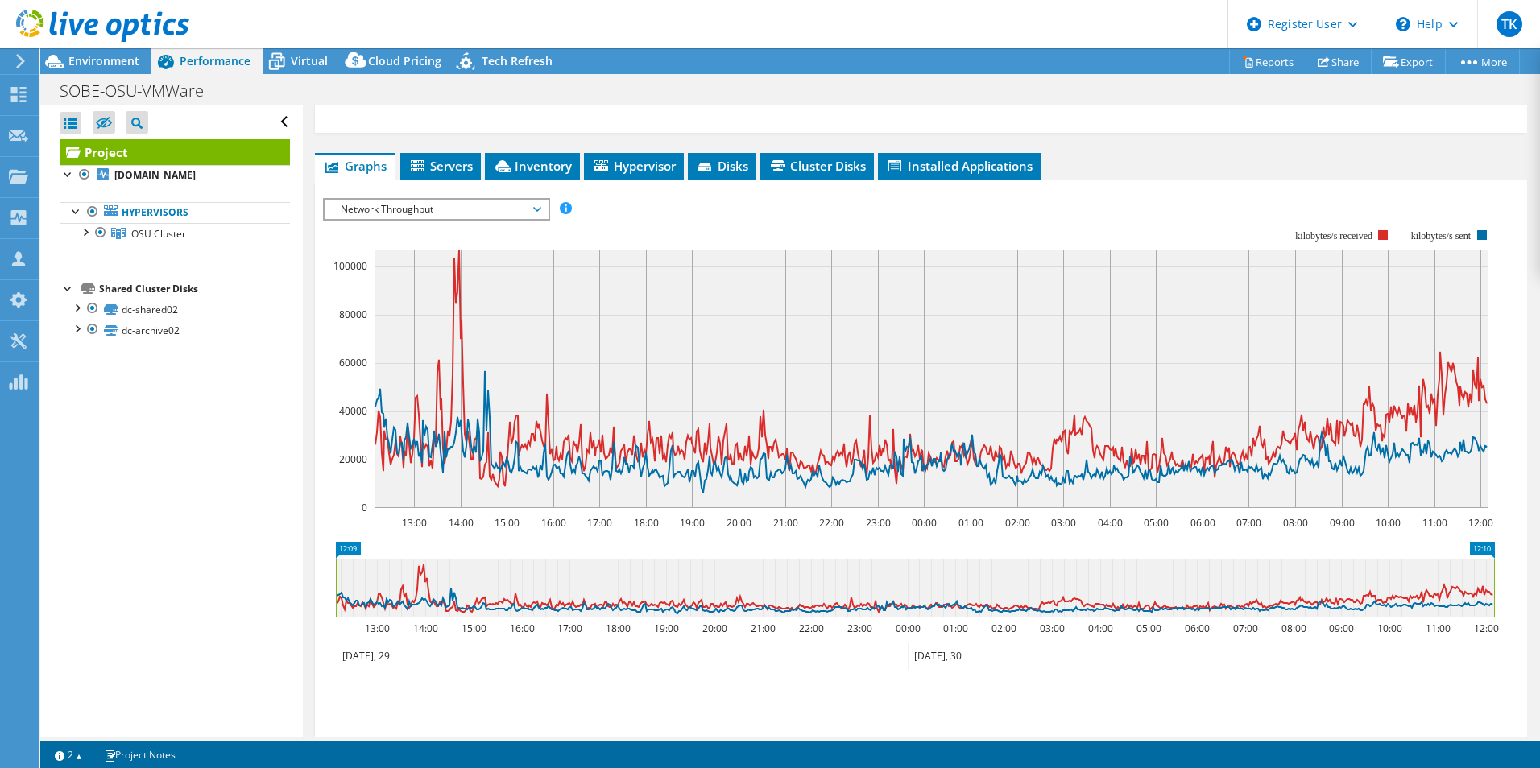
click at [494, 210] on span "Network Throughput" at bounding box center [436, 209] width 207 height 19
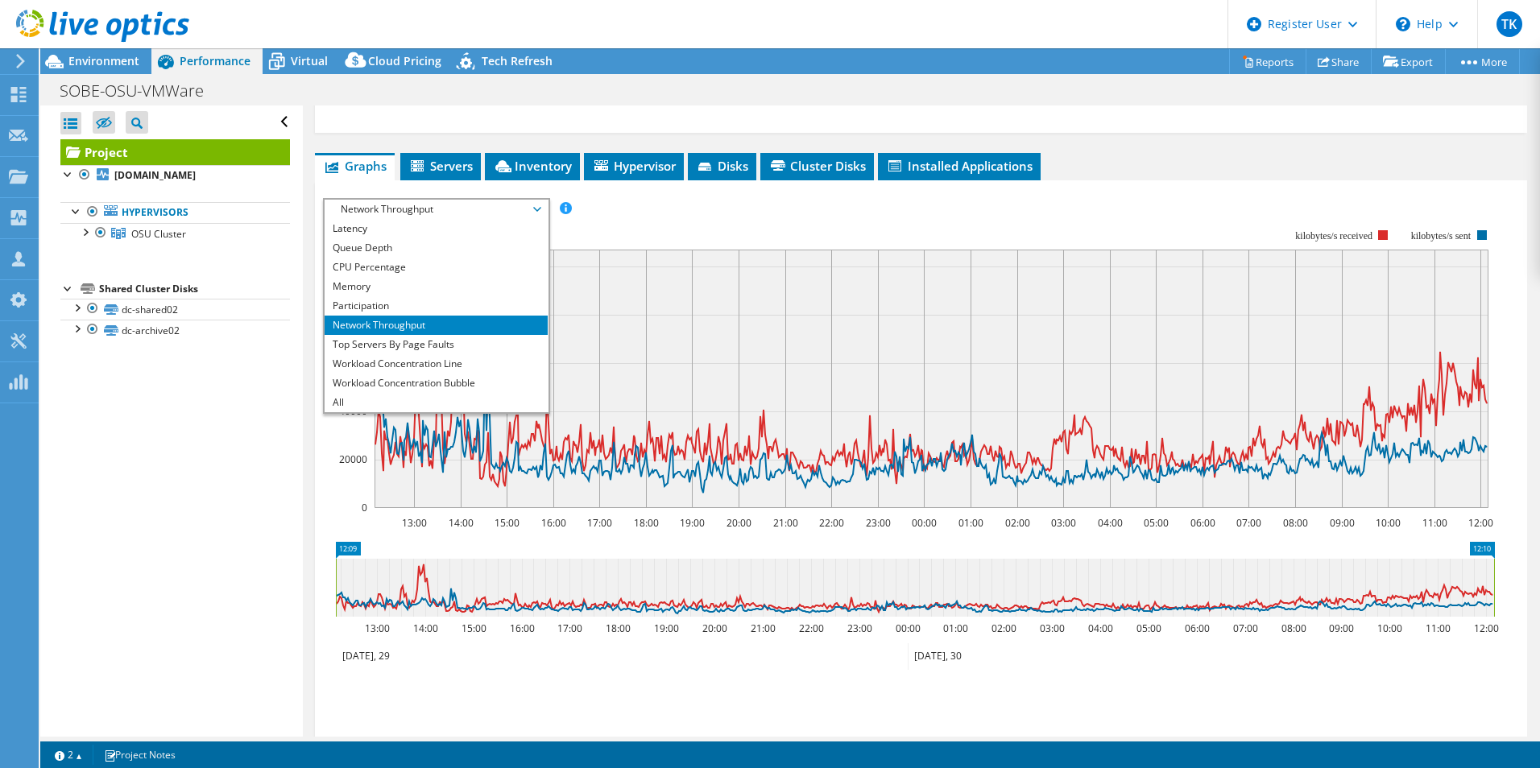
click at [613, 222] on rect at bounding box center [909, 369] width 1172 height 322
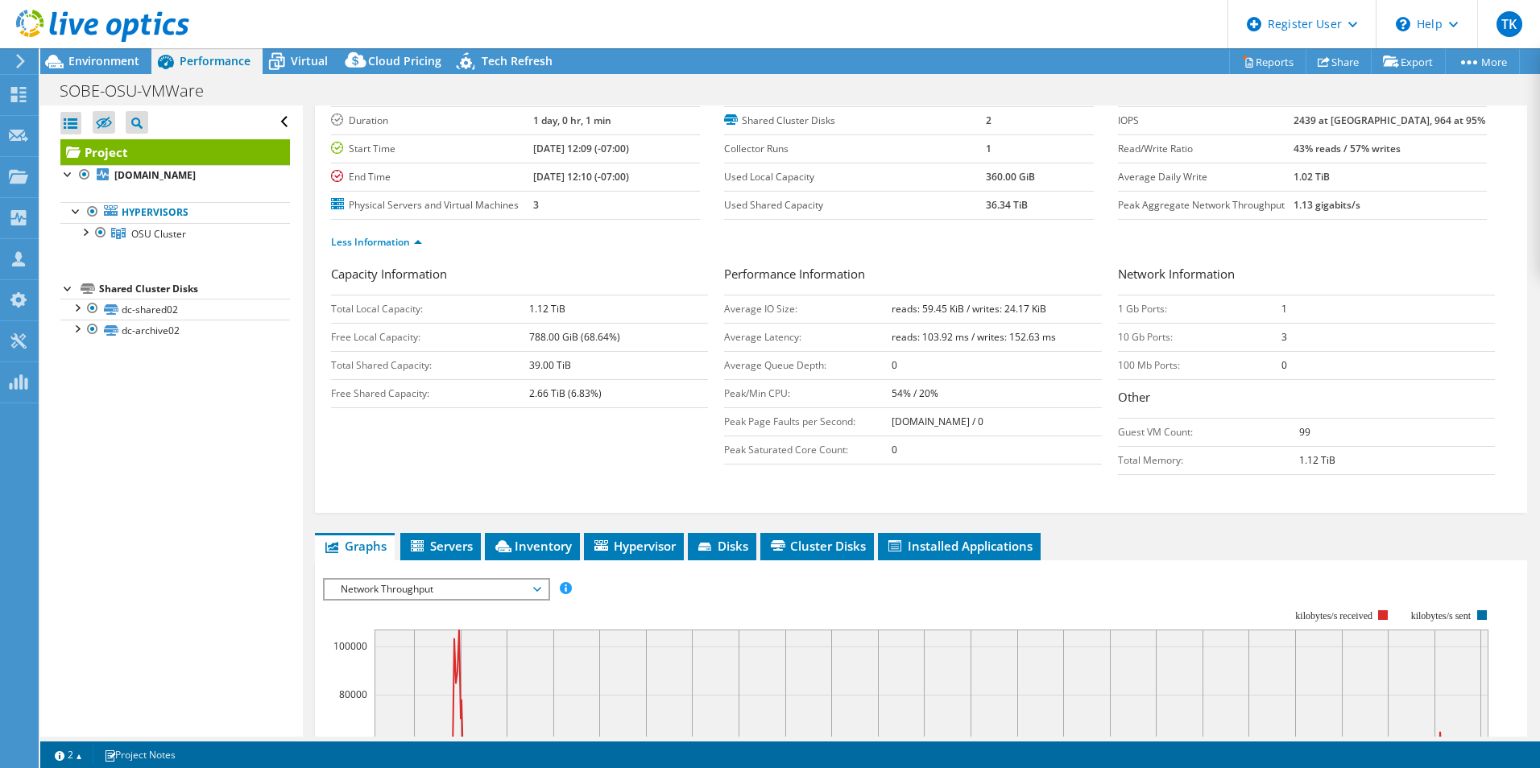
scroll to position [0, 0]
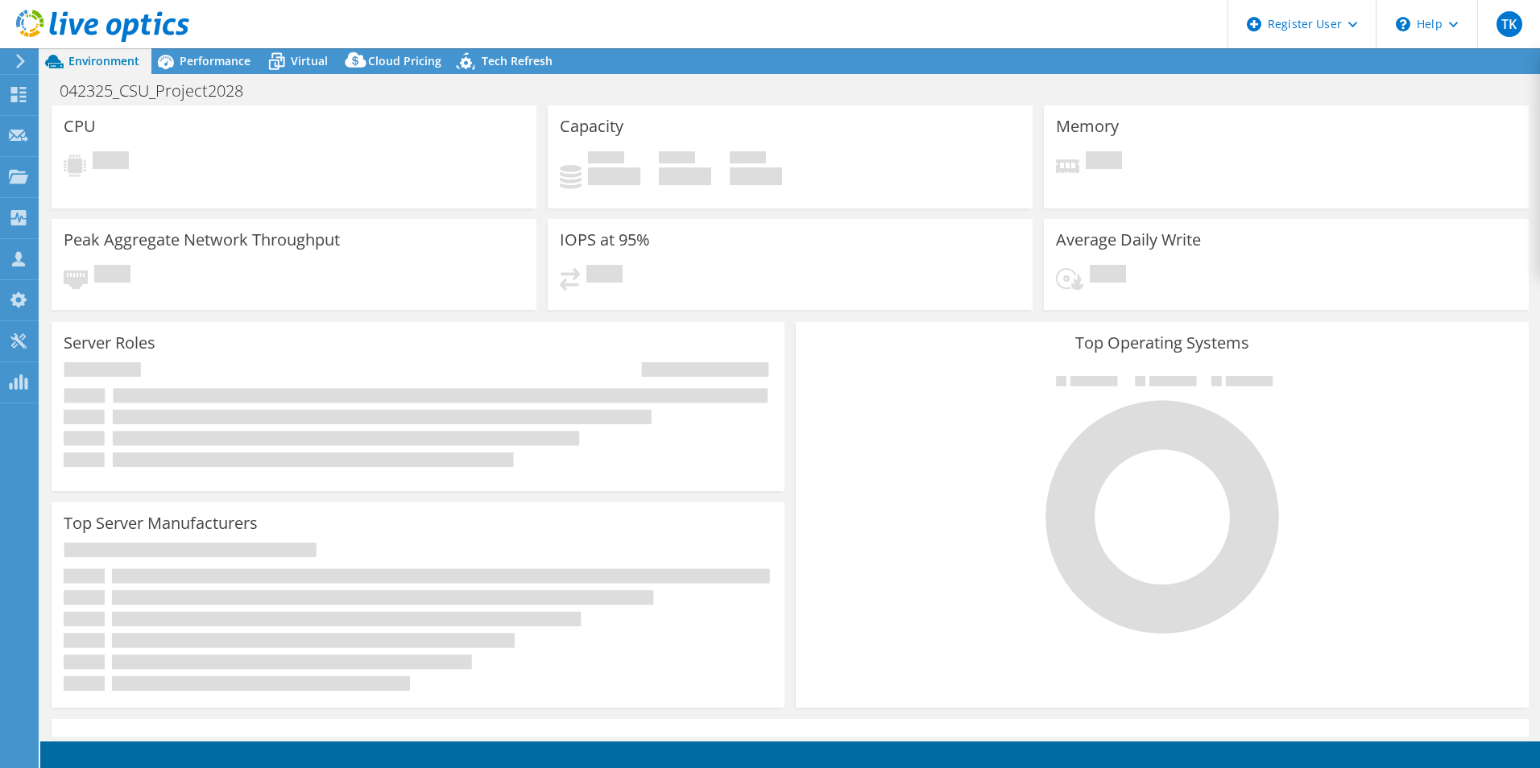
select select "USEast"
select select "USD"
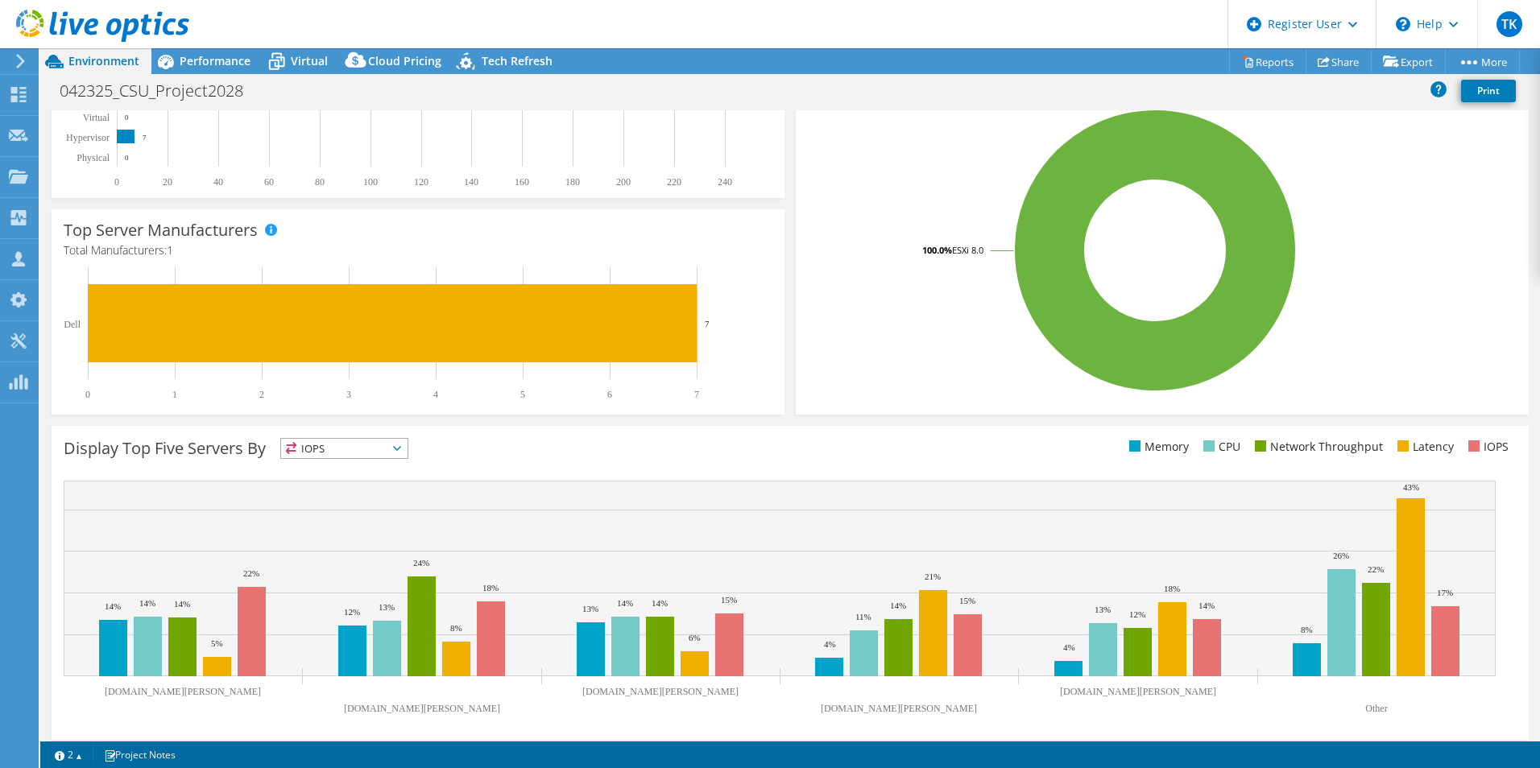
scroll to position [307, 0]
